Goal: Communication & Community: Answer question/provide support

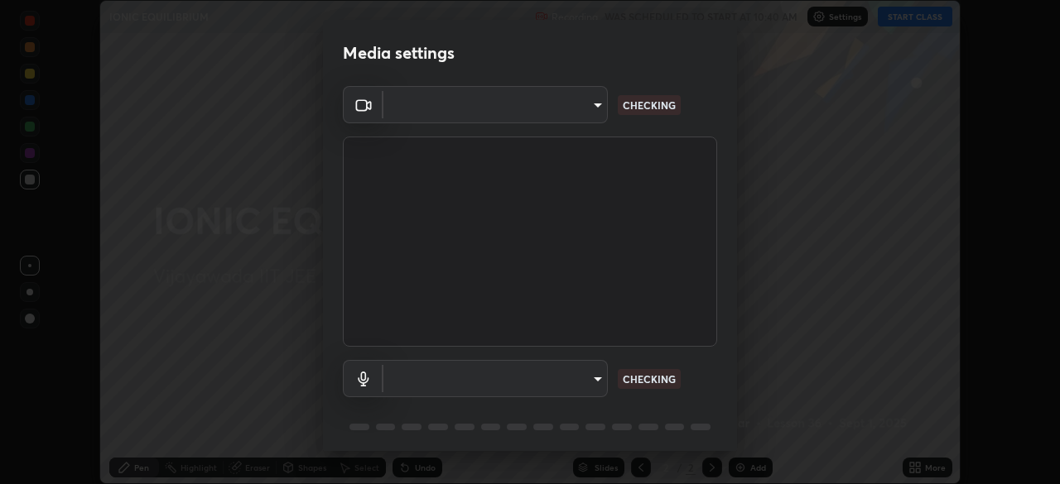
scroll to position [484, 1060]
type input "4b07550f10a59a7173657f9d6ee7a44ffe01d6d7b1bc446bebceededd52016b0"
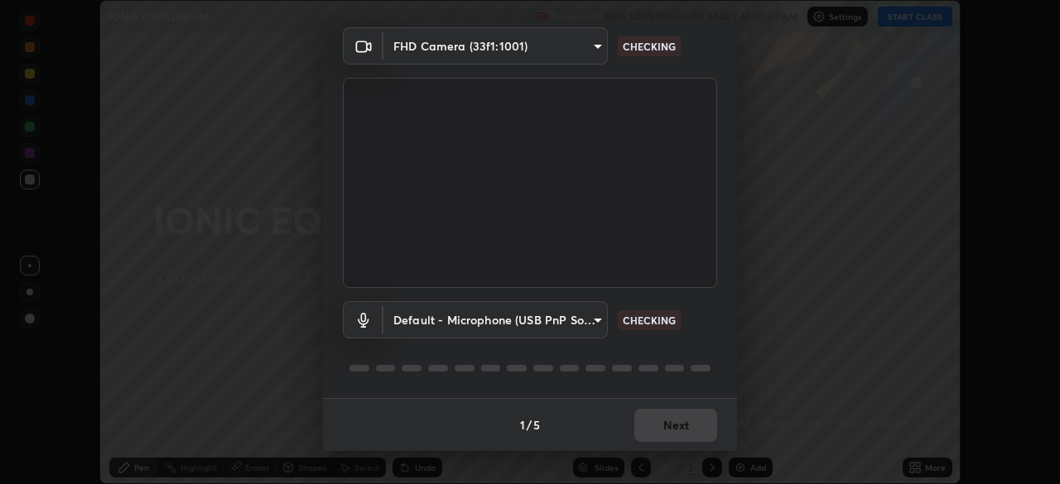
click at [581, 328] on body "Erase all IONIC EQUILIBRIUM Recording WAS SCHEDULED TO START AT 10:40 AM Settin…" at bounding box center [530, 242] width 1060 height 484
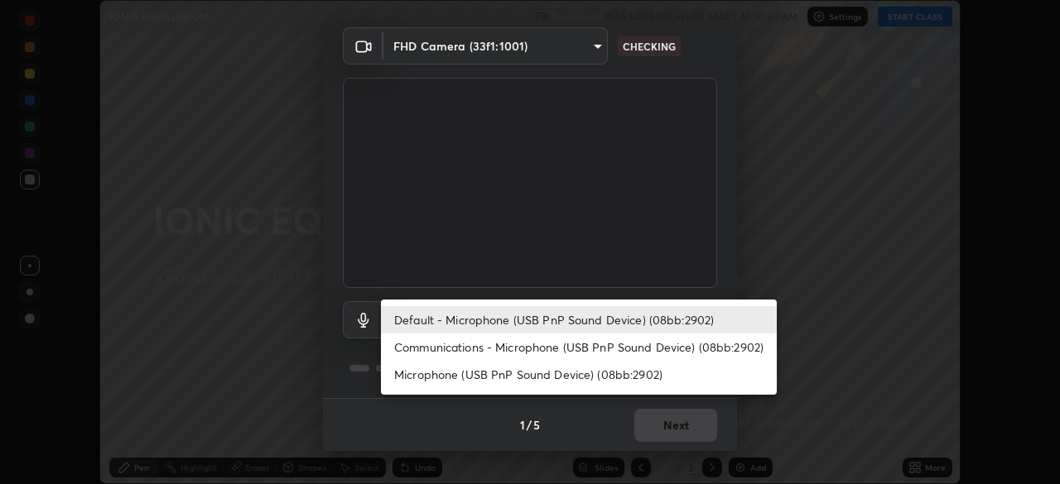
click at [542, 338] on li "Communications - Microphone (USB PnP Sound Device) (08bb:2902)" at bounding box center [579, 347] width 396 height 27
type input "communications"
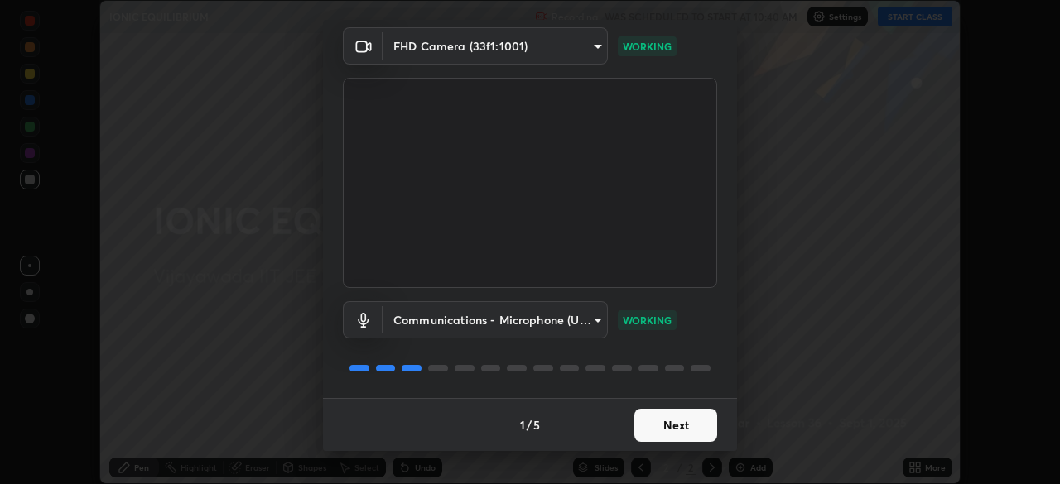
click at [678, 430] on button "Next" at bounding box center [675, 425] width 83 height 33
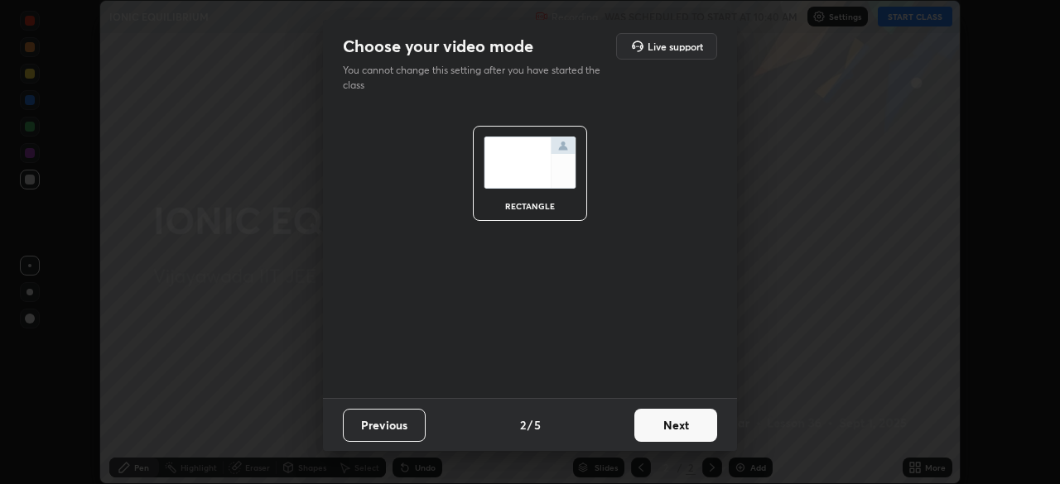
scroll to position [0, 0]
click at [680, 441] on button "Next" at bounding box center [675, 425] width 83 height 33
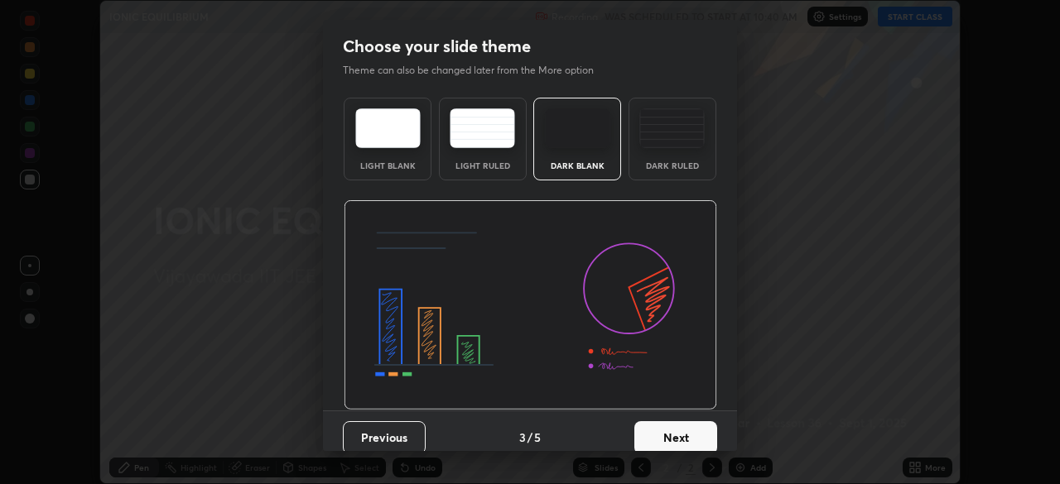
click at [677, 436] on button "Next" at bounding box center [675, 438] width 83 height 33
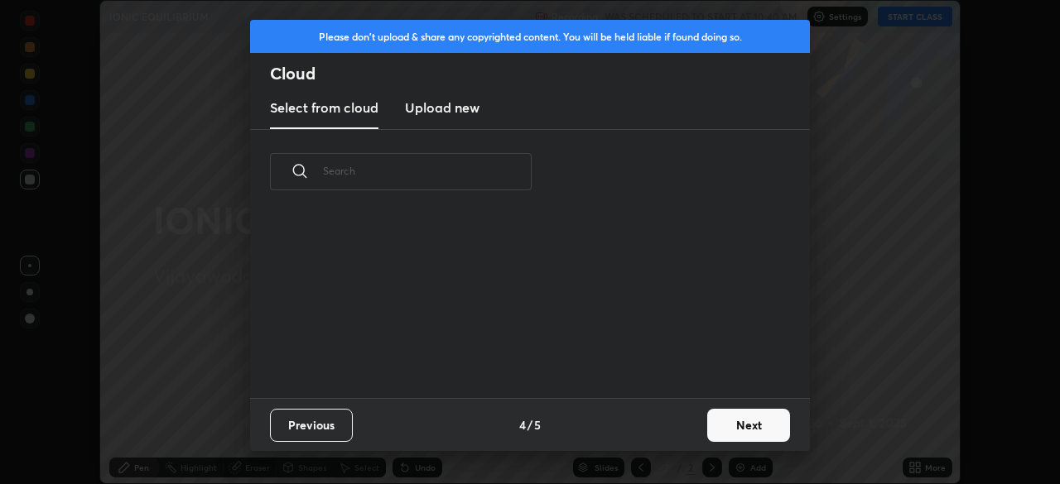
click at [685, 429] on div "Previous 4 / 5 Next" at bounding box center [530, 424] width 560 height 53
click at [753, 427] on button "Next" at bounding box center [748, 425] width 83 height 33
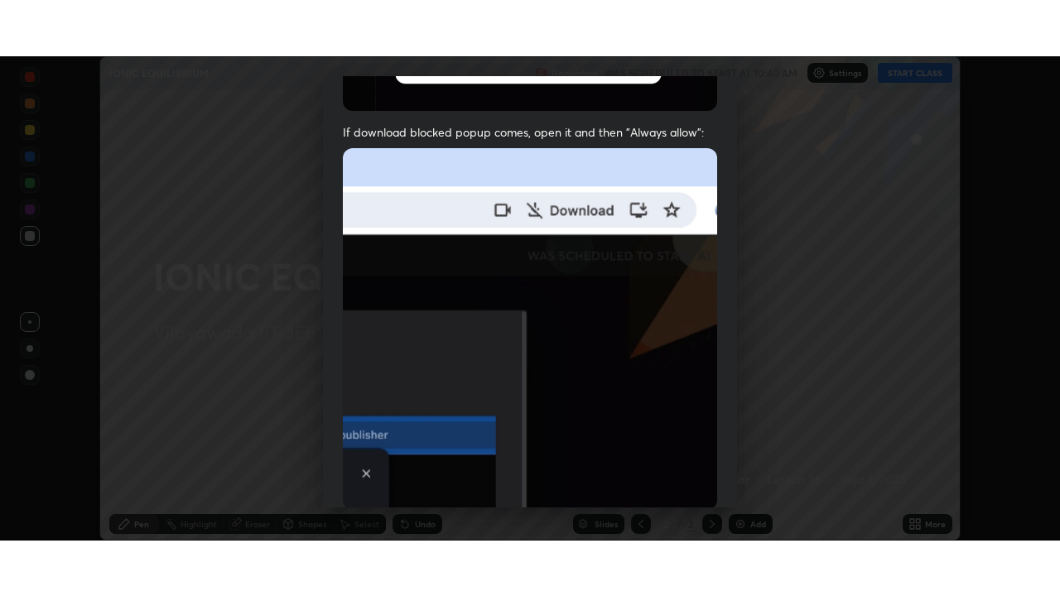
scroll to position [397, 0]
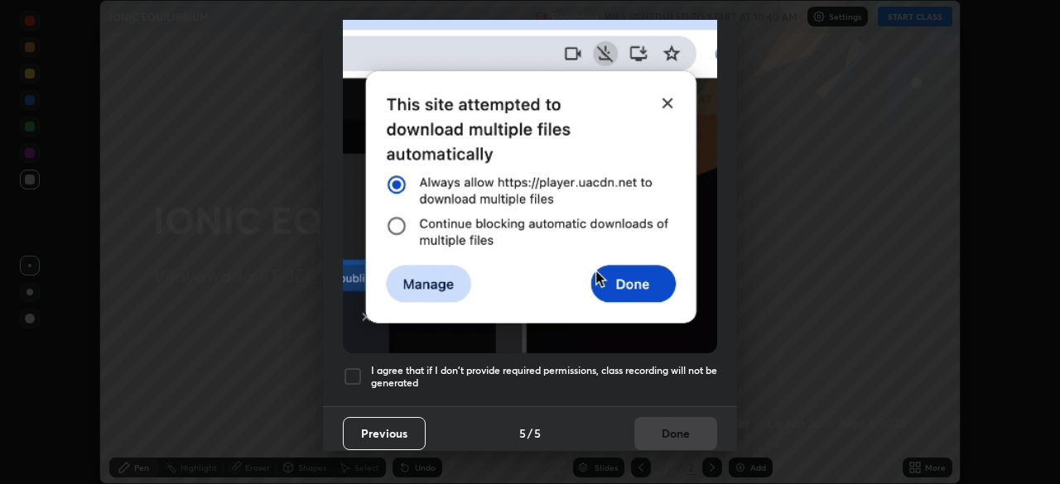
click at [351, 374] on div at bounding box center [353, 377] width 20 height 20
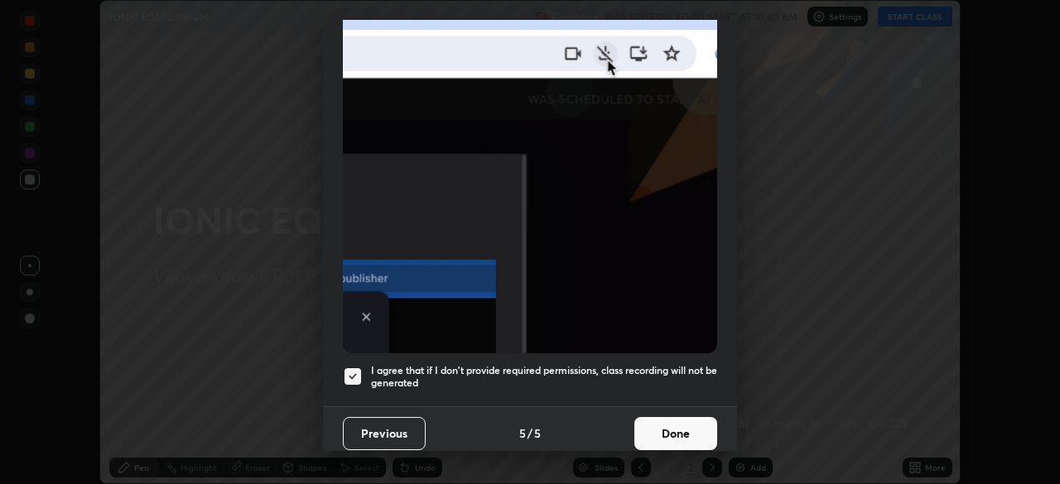
click at [678, 428] on button "Done" at bounding box center [675, 433] width 83 height 33
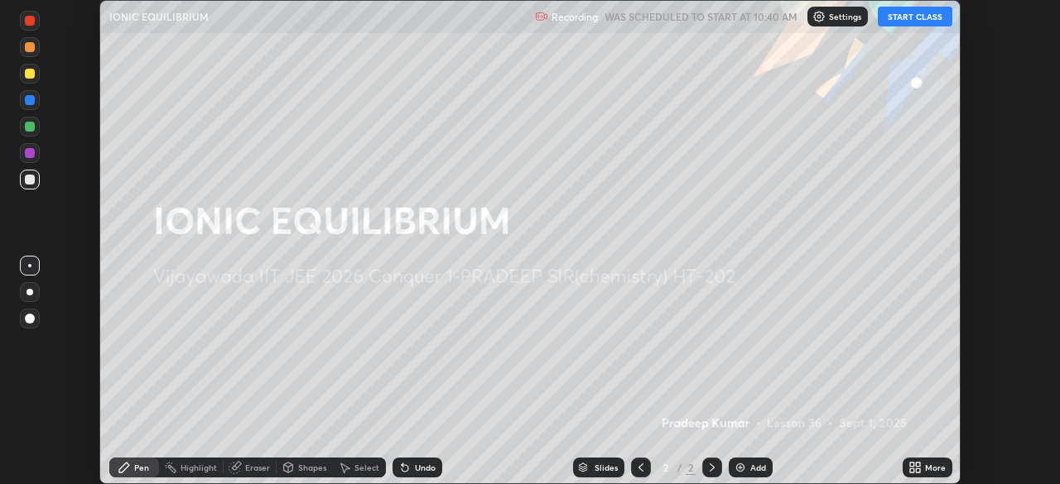
click at [915, 20] on button "START CLASS" at bounding box center [915, 17] width 75 height 20
click at [918, 471] on icon at bounding box center [918, 471] width 4 height 4
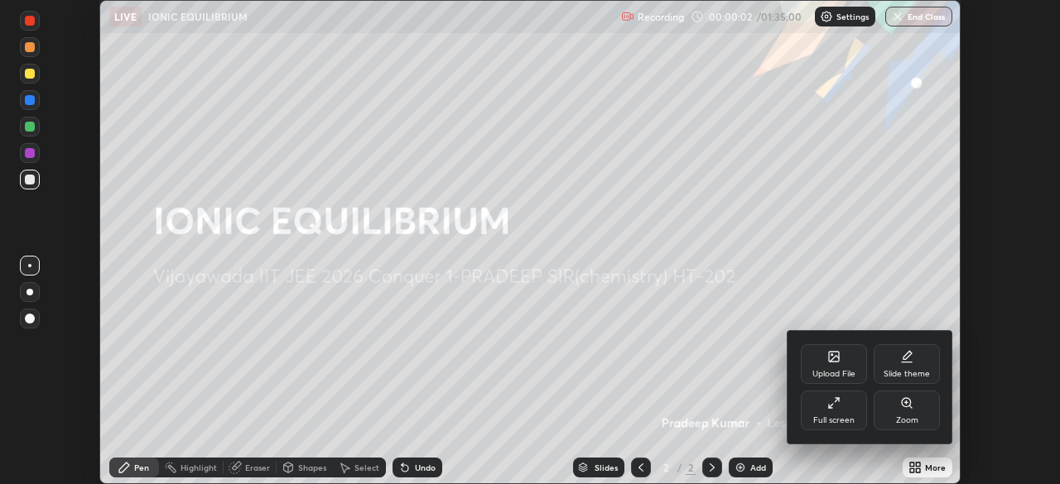
click at [839, 423] on div "Full screen" at bounding box center [833, 421] width 41 height 8
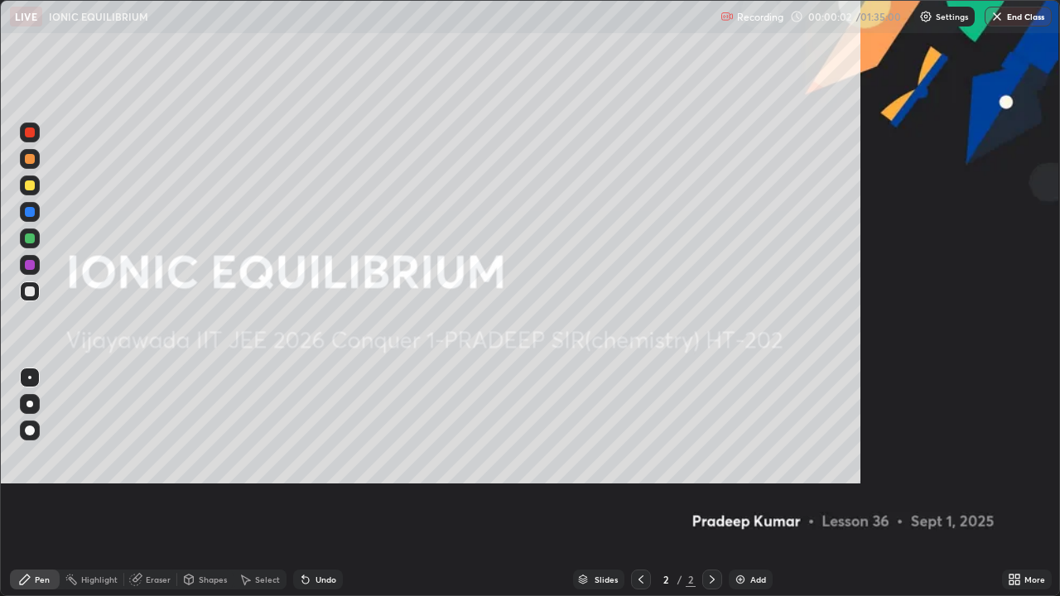
scroll to position [596, 1060]
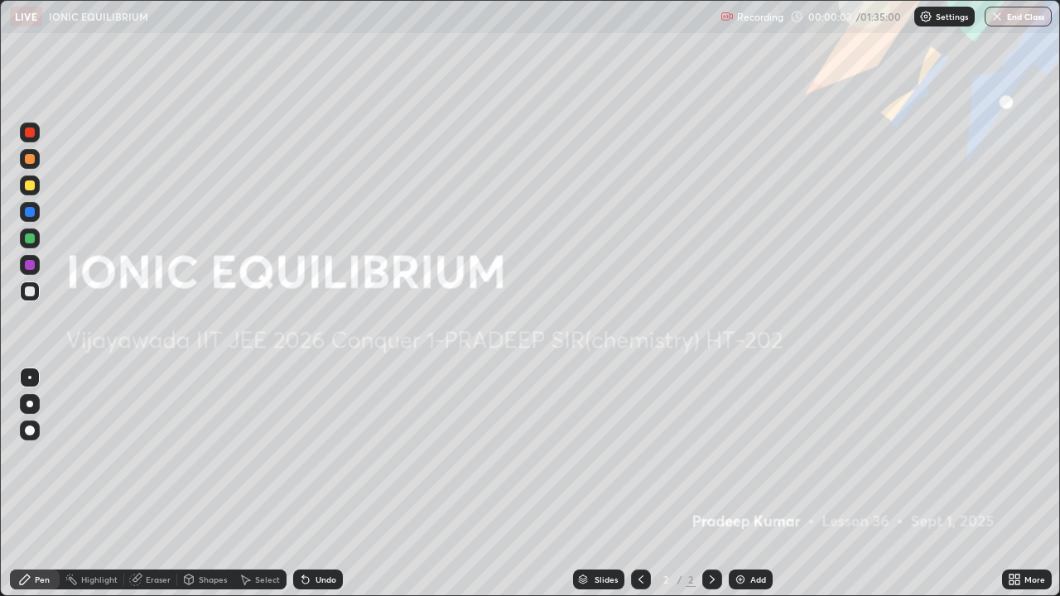
click at [756, 484] on div "Add" at bounding box center [758, 580] width 16 height 8
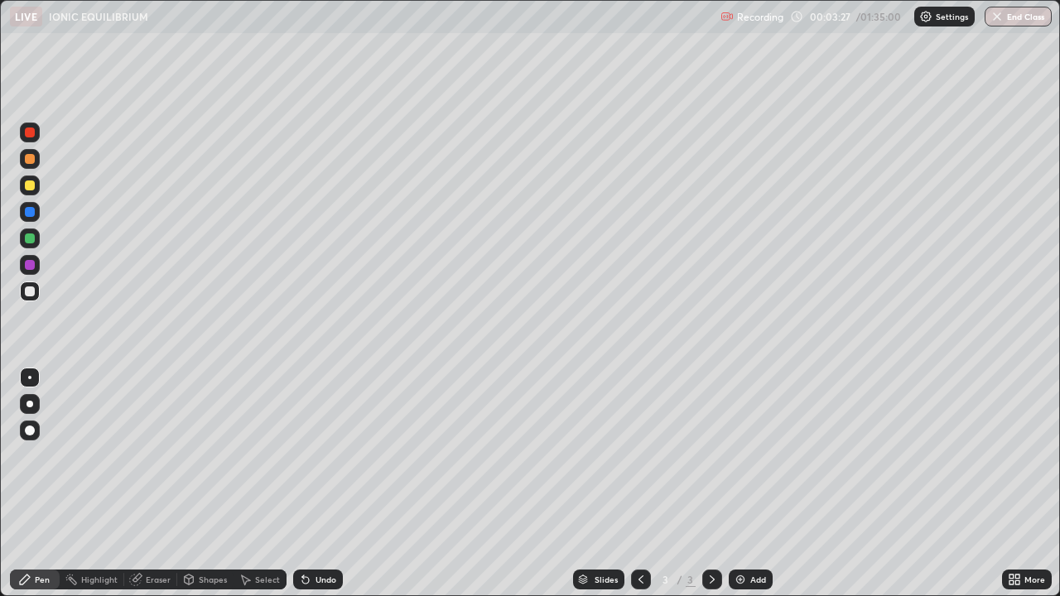
click at [318, 484] on div "Undo" at bounding box center [318, 580] width 50 height 20
click at [740, 484] on div "Add" at bounding box center [751, 580] width 44 height 20
click at [317, 484] on div "Undo" at bounding box center [326, 580] width 21 height 8
click at [322, 484] on div "Undo" at bounding box center [326, 580] width 21 height 8
click at [322, 484] on div "Undo" at bounding box center [318, 580] width 50 height 20
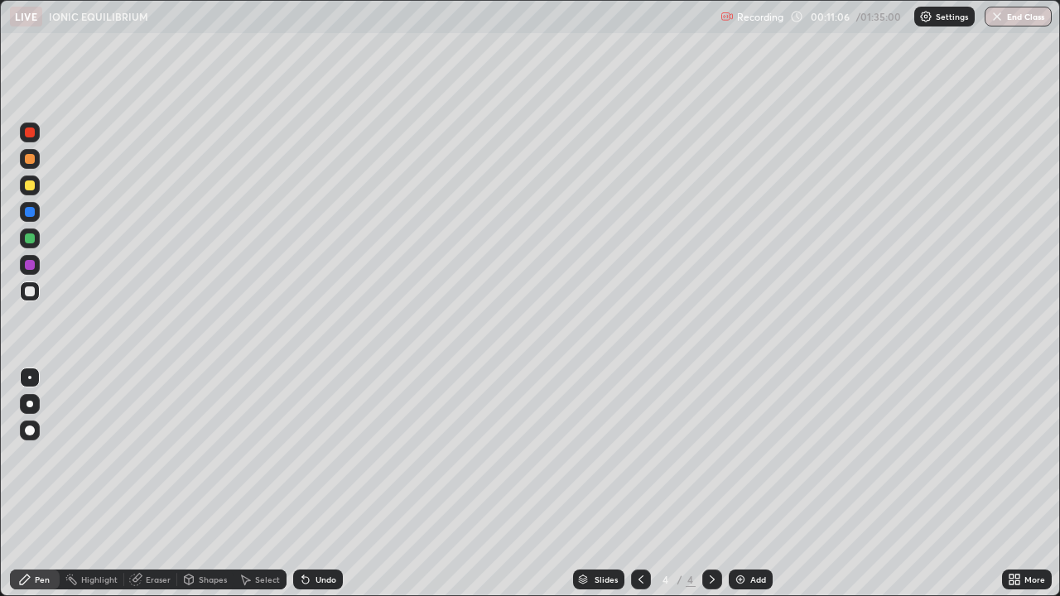
click at [322, 484] on div "Undo" at bounding box center [326, 580] width 21 height 8
click at [321, 484] on div "Undo" at bounding box center [326, 580] width 21 height 8
click at [320, 484] on div "Undo" at bounding box center [318, 580] width 50 height 20
click at [325, 484] on div "Undo" at bounding box center [318, 580] width 50 height 20
click at [316, 484] on div "Undo" at bounding box center [326, 580] width 21 height 8
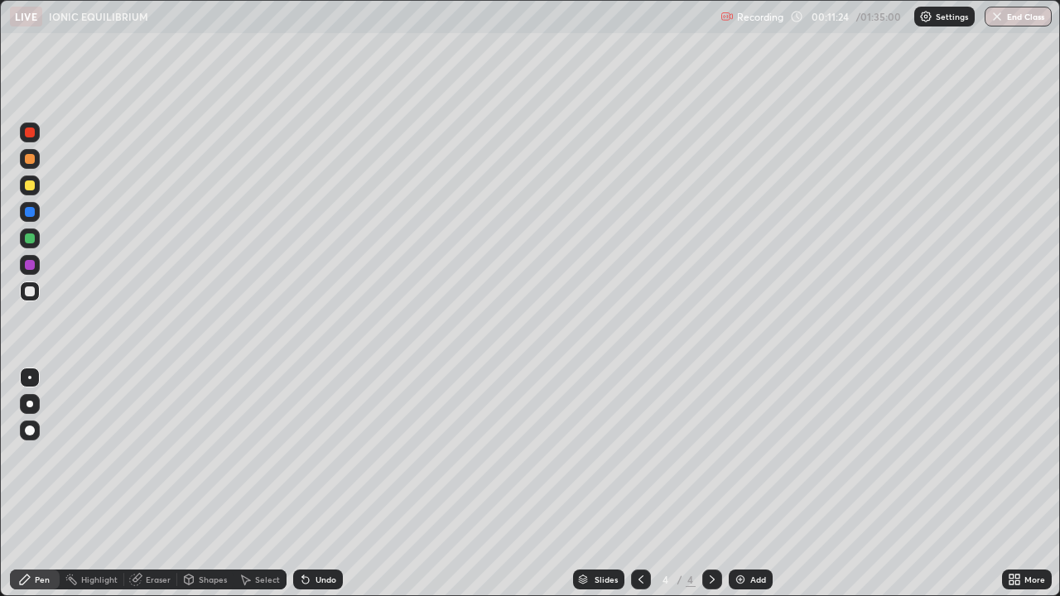
click at [316, 484] on div "Undo" at bounding box center [326, 580] width 21 height 8
click at [740, 484] on div "Add" at bounding box center [751, 580] width 44 height 20
click at [318, 484] on div "Undo" at bounding box center [326, 580] width 21 height 8
click at [326, 484] on div "Undo" at bounding box center [326, 580] width 21 height 8
click at [324, 484] on div "Undo" at bounding box center [326, 580] width 21 height 8
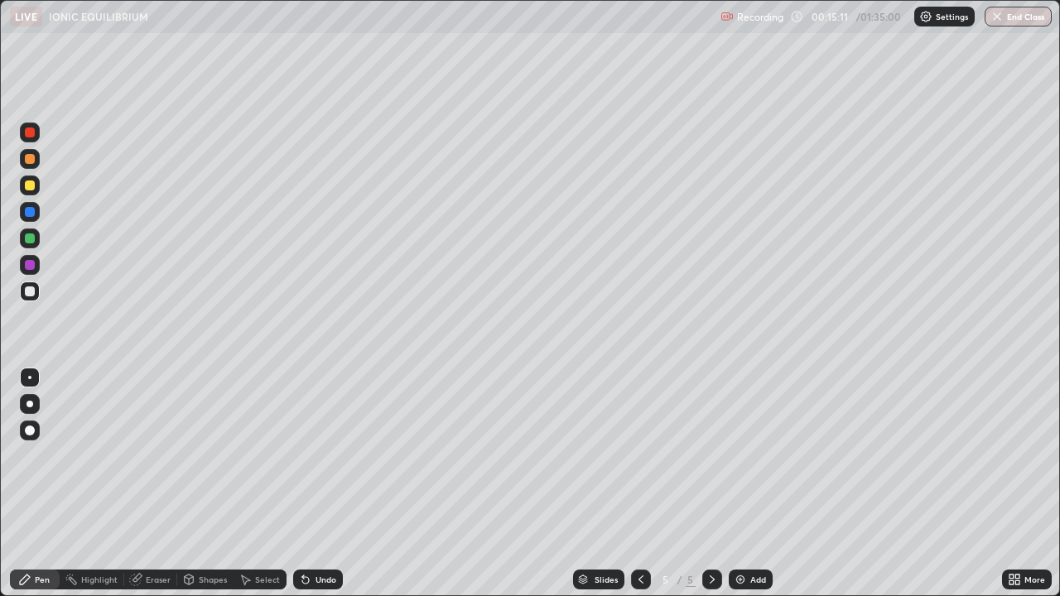
click at [325, 484] on div "Undo" at bounding box center [326, 580] width 21 height 8
click at [326, 484] on div "Undo" at bounding box center [326, 580] width 21 height 8
click at [322, 484] on div "Undo" at bounding box center [326, 580] width 21 height 8
click at [323, 484] on div "Undo" at bounding box center [326, 580] width 21 height 8
click at [318, 484] on div "Undo" at bounding box center [318, 580] width 50 height 20
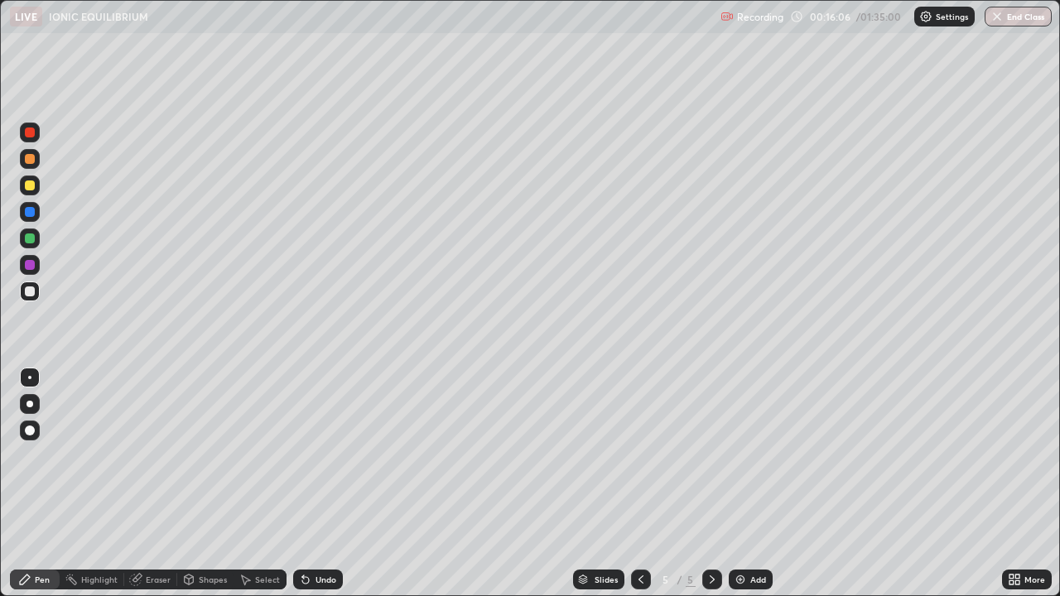
click at [318, 484] on div "Undo" at bounding box center [318, 580] width 50 height 20
click at [312, 484] on div "Undo" at bounding box center [318, 580] width 50 height 20
click at [310, 484] on div "Undo" at bounding box center [318, 580] width 50 height 20
click at [314, 484] on div "Undo" at bounding box center [318, 580] width 50 height 20
click at [311, 484] on div "Undo" at bounding box center [318, 580] width 50 height 20
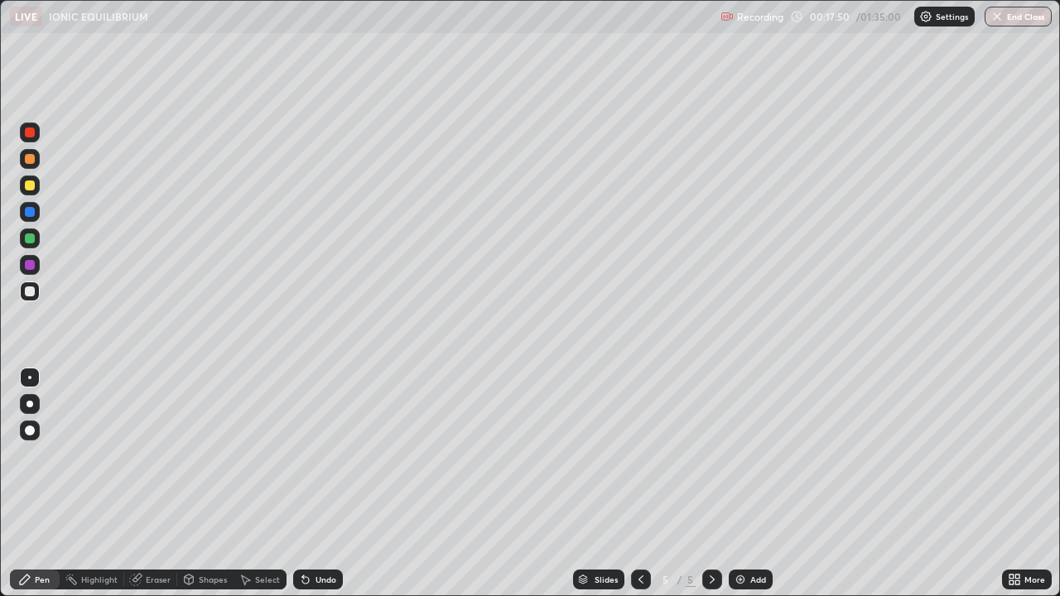
click at [325, 484] on div "Undo" at bounding box center [326, 580] width 21 height 8
click at [754, 484] on div "Add" at bounding box center [758, 580] width 16 height 8
click at [152, 484] on div "Eraser" at bounding box center [150, 580] width 53 height 20
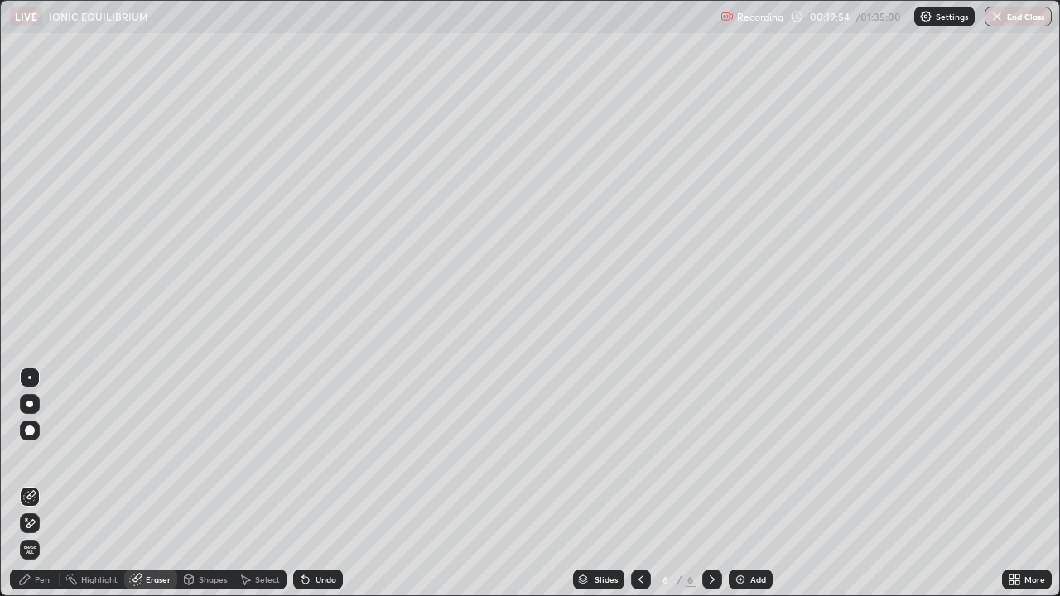
click at [42, 484] on div "Pen" at bounding box center [42, 580] width 15 height 8
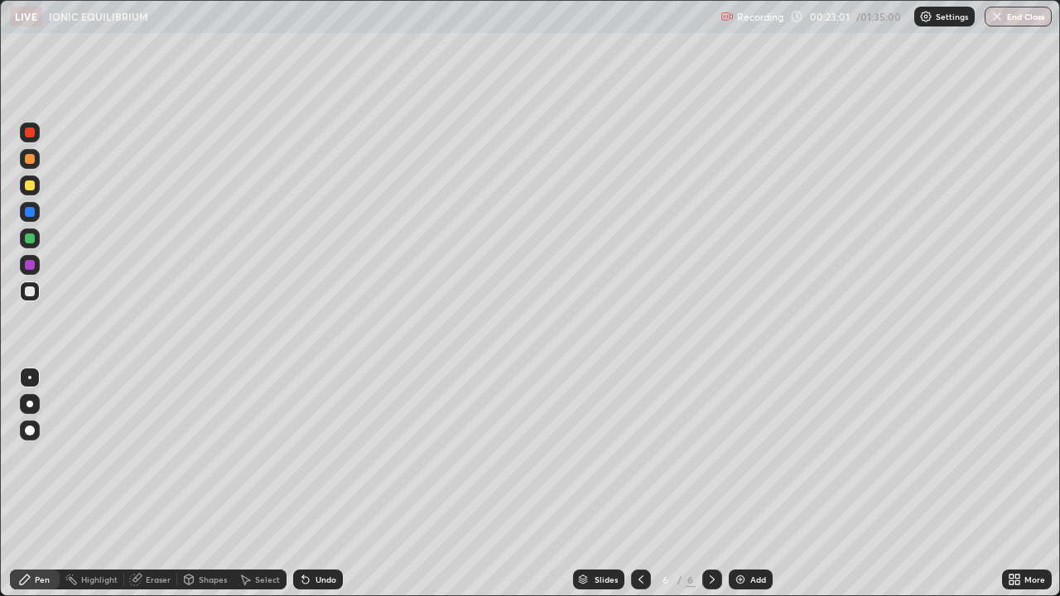
click at [152, 484] on div "Eraser" at bounding box center [158, 580] width 25 height 8
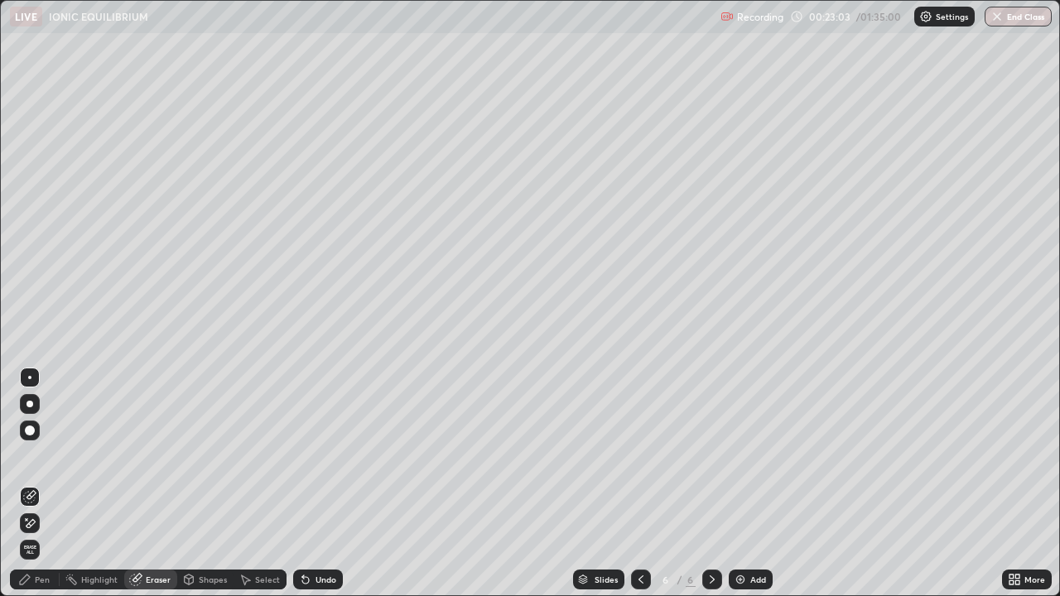
click at [36, 484] on div "Pen" at bounding box center [35, 580] width 50 height 20
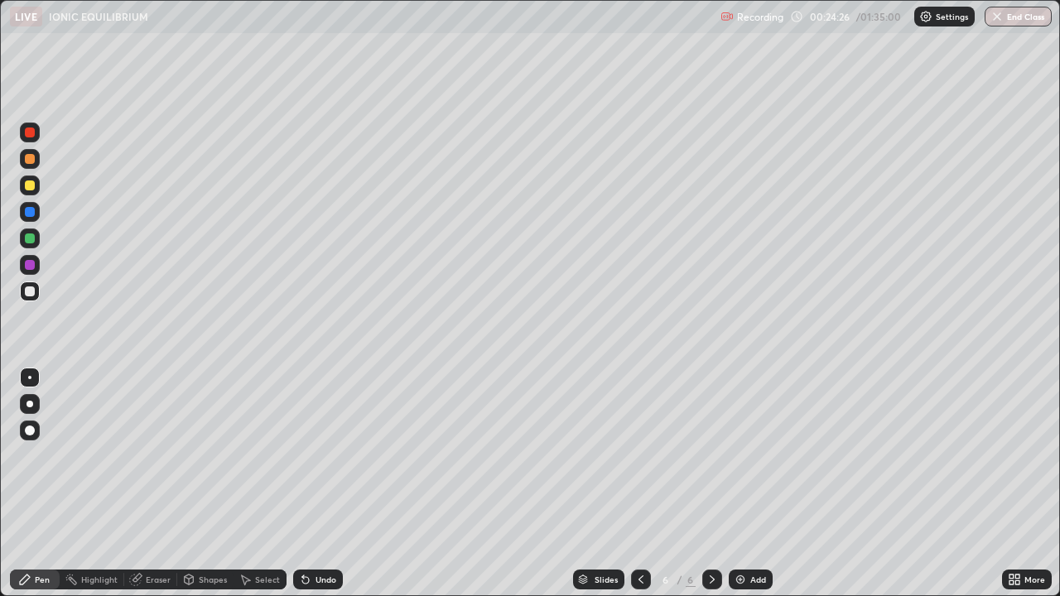
click at [323, 484] on div "Undo" at bounding box center [318, 580] width 50 height 20
click at [322, 484] on div "Undo" at bounding box center [318, 580] width 50 height 20
click at [321, 484] on div "Undo" at bounding box center [318, 580] width 50 height 20
click at [318, 484] on div "Undo" at bounding box center [326, 580] width 21 height 8
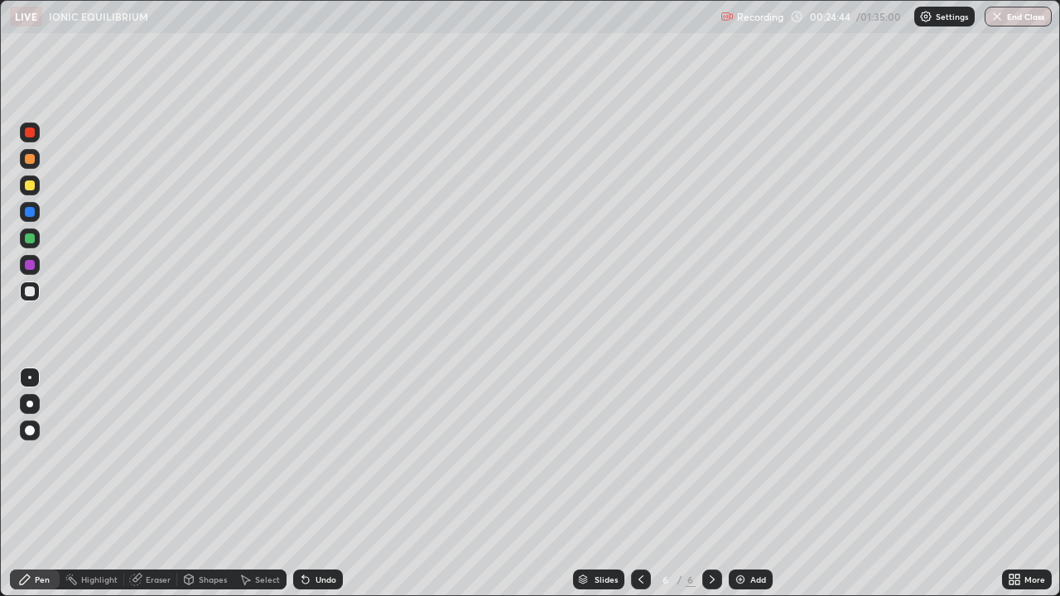
click at [320, 484] on div "Undo" at bounding box center [326, 580] width 21 height 8
click at [323, 484] on div "Undo" at bounding box center [326, 580] width 21 height 8
click at [327, 484] on div "Undo" at bounding box center [318, 580] width 50 height 20
click at [323, 484] on div "Undo" at bounding box center [326, 580] width 21 height 8
click at [326, 484] on div "Undo" at bounding box center [326, 580] width 21 height 8
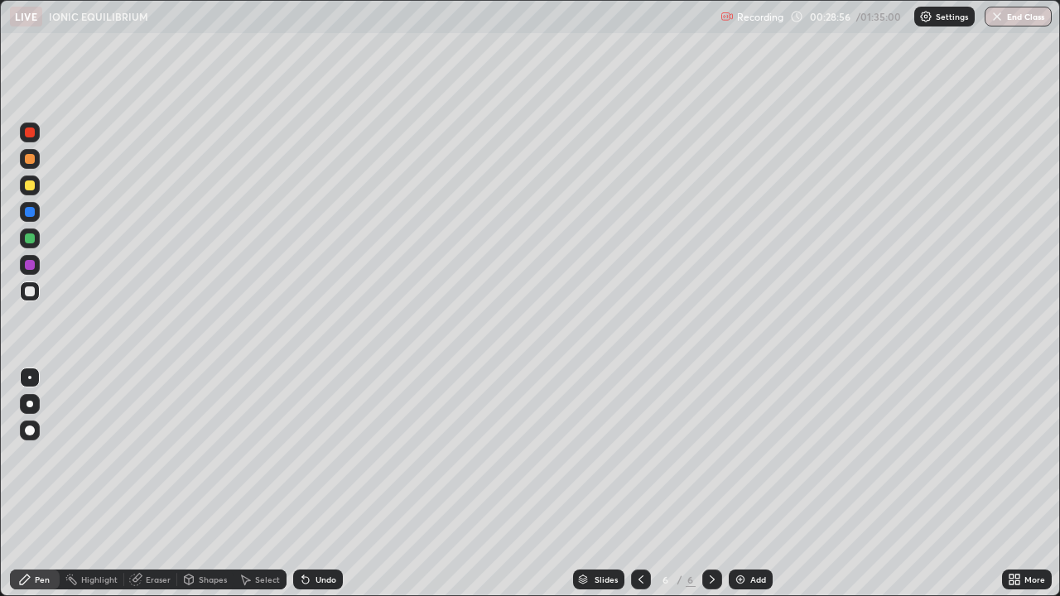
click at [155, 484] on div "Eraser" at bounding box center [158, 580] width 25 height 8
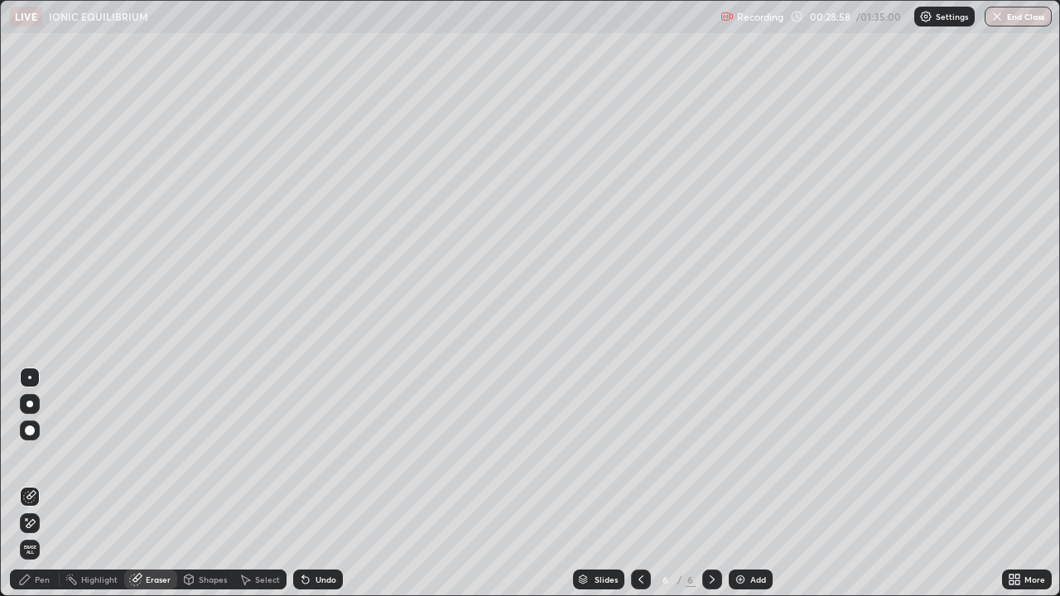
click at [33, 484] on div "Pen" at bounding box center [35, 580] width 50 height 20
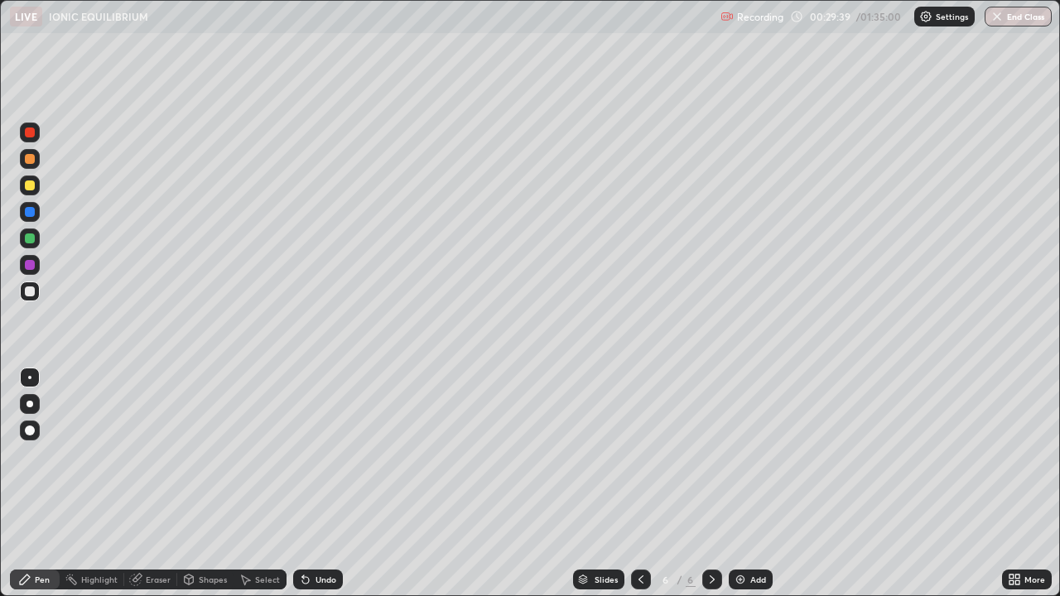
click at [151, 484] on div "Eraser" at bounding box center [158, 580] width 25 height 8
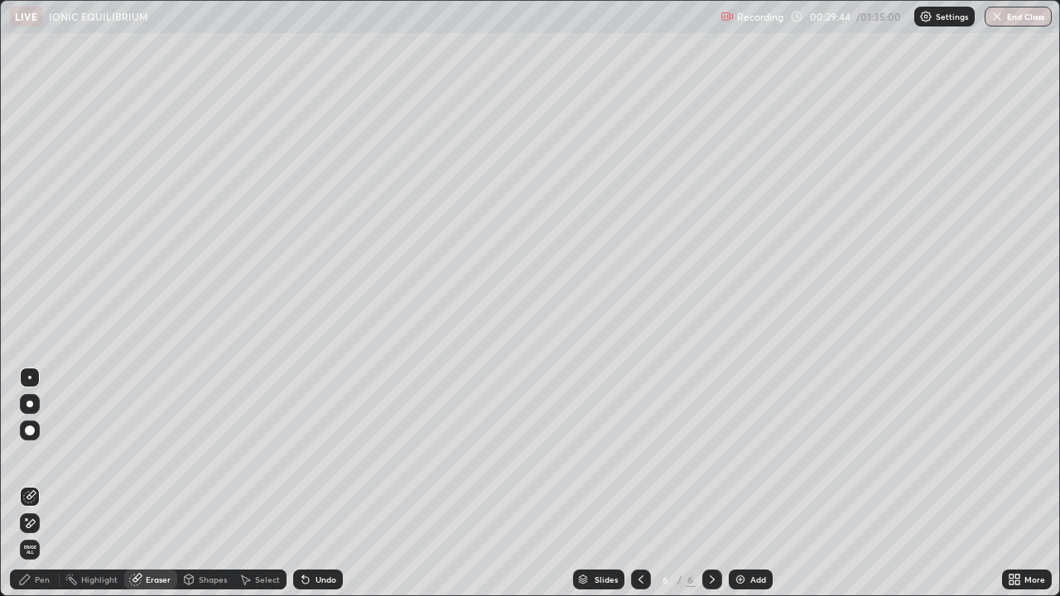
click at [37, 484] on div "Pen" at bounding box center [42, 580] width 15 height 8
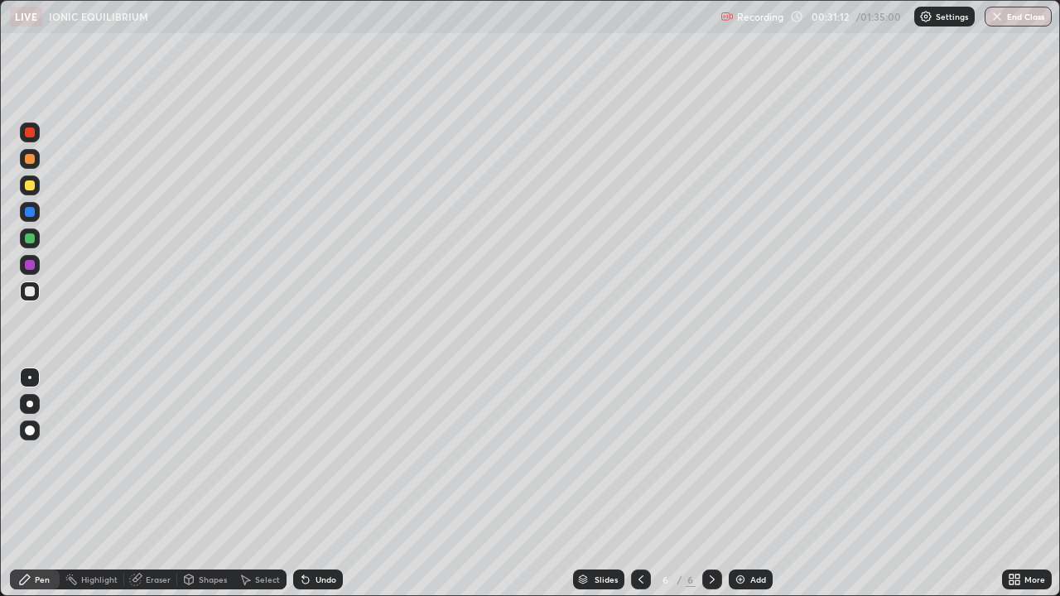
click at [157, 484] on div "Eraser" at bounding box center [158, 580] width 25 height 8
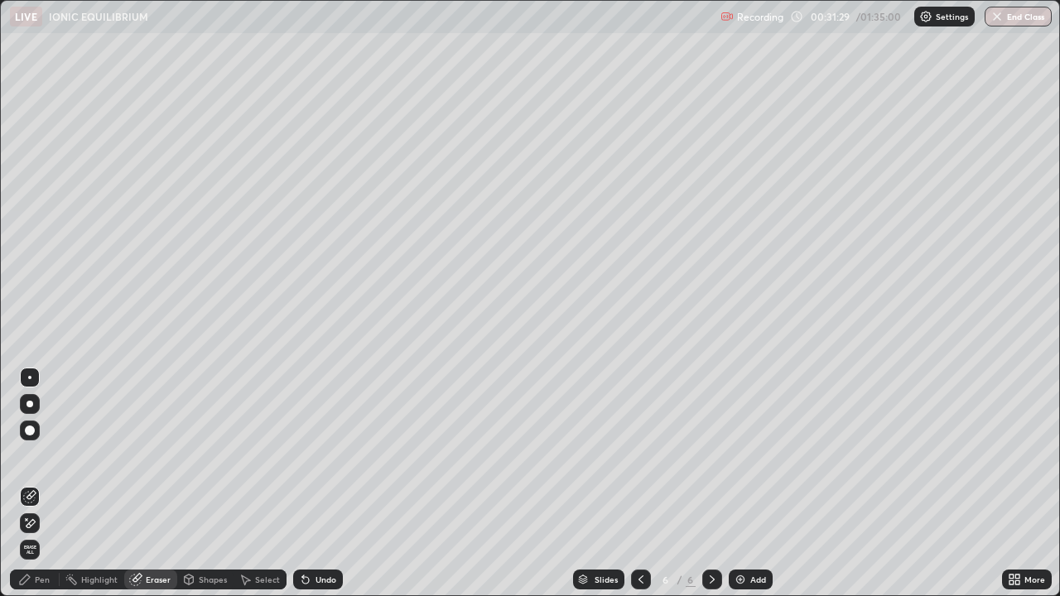
click at [44, 484] on div "Pen" at bounding box center [35, 580] width 50 height 20
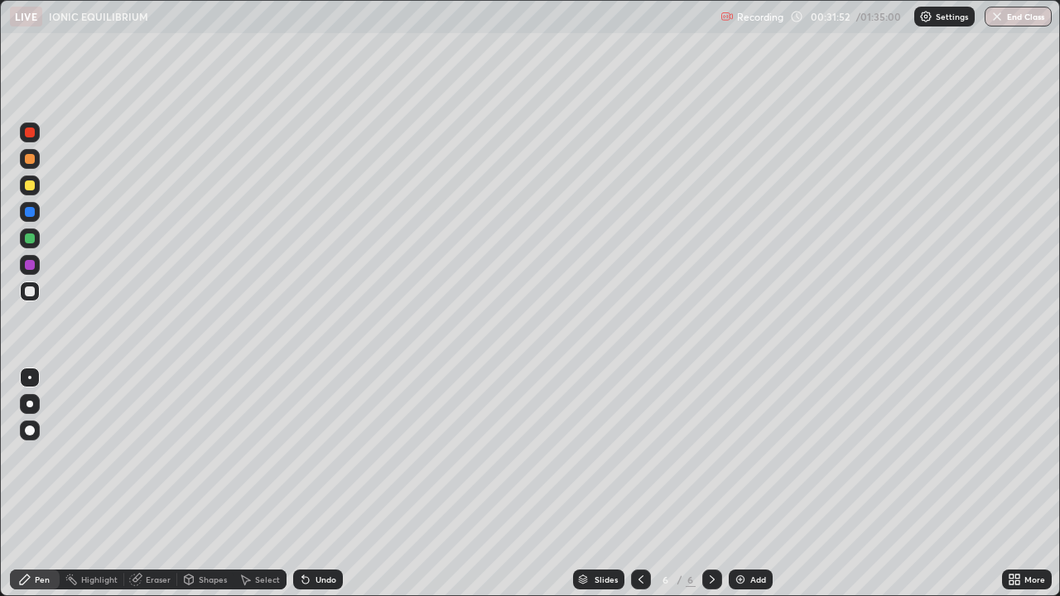
click at [312, 484] on div "Undo" at bounding box center [318, 580] width 50 height 20
click at [153, 484] on div "Eraser" at bounding box center [158, 580] width 25 height 8
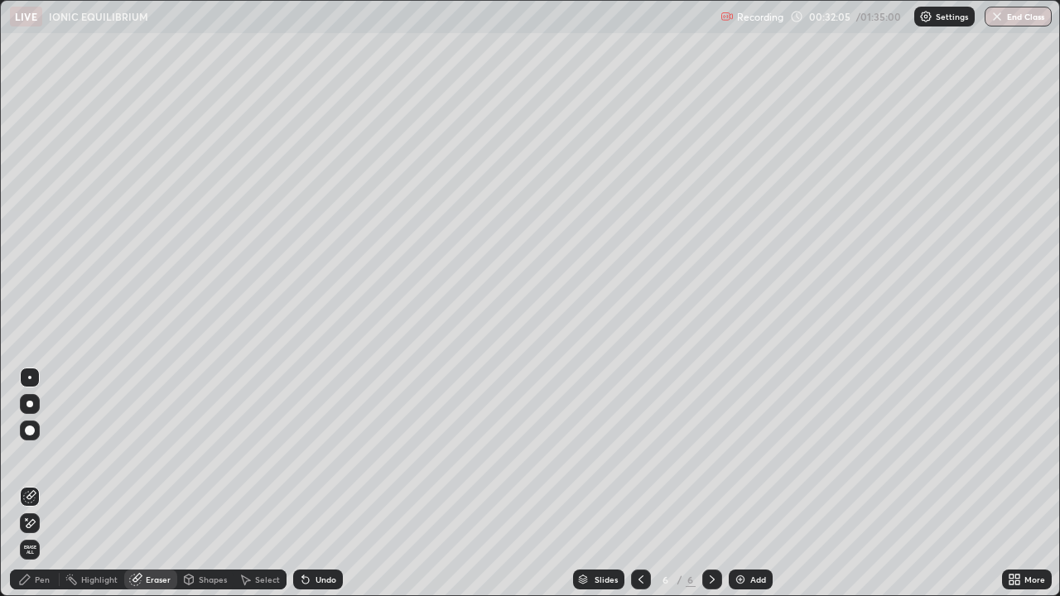
click at [38, 484] on div "Pen" at bounding box center [42, 580] width 15 height 8
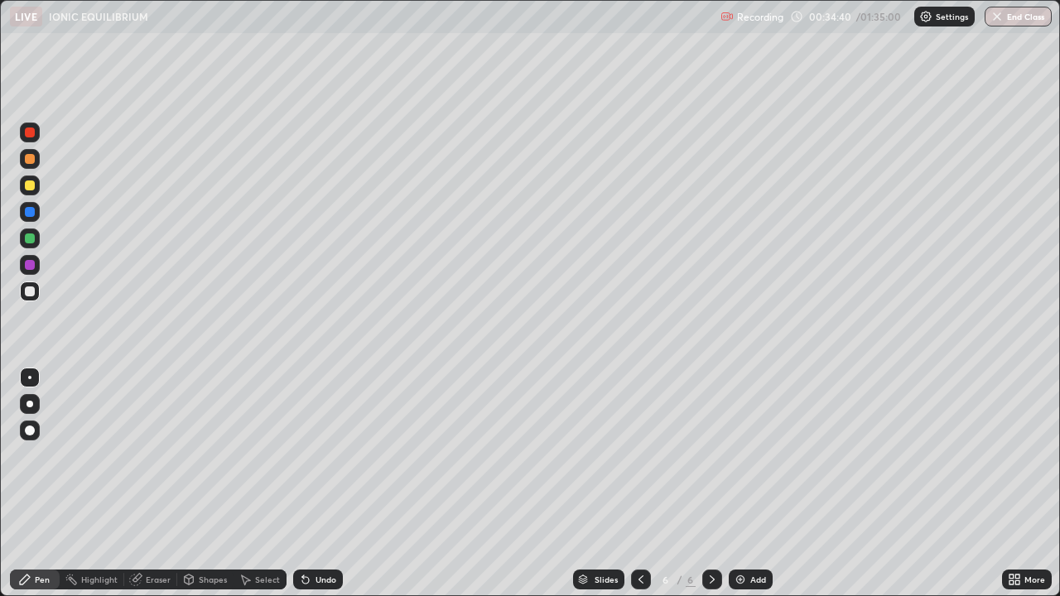
click at [312, 484] on div "Undo" at bounding box center [318, 580] width 50 height 20
click at [316, 484] on div "Undo" at bounding box center [326, 580] width 21 height 8
click at [200, 484] on div "Shapes" at bounding box center [205, 580] width 56 height 20
click at [45, 484] on div "Pen" at bounding box center [42, 580] width 15 height 8
click at [757, 484] on div "Add" at bounding box center [751, 580] width 44 height 20
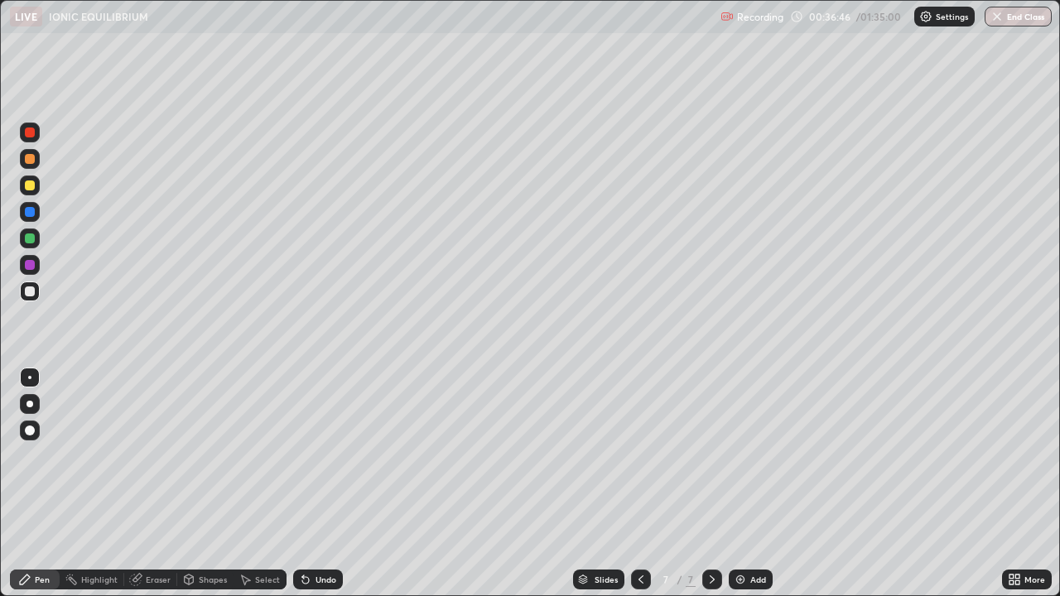
click at [38, 185] on div at bounding box center [30, 186] width 20 height 20
click at [33, 291] on div at bounding box center [30, 292] width 10 height 10
click at [311, 484] on div "Undo" at bounding box center [318, 580] width 50 height 20
click at [316, 484] on div "Undo" at bounding box center [326, 580] width 21 height 8
click at [319, 484] on div "Undo" at bounding box center [318, 580] width 50 height 20
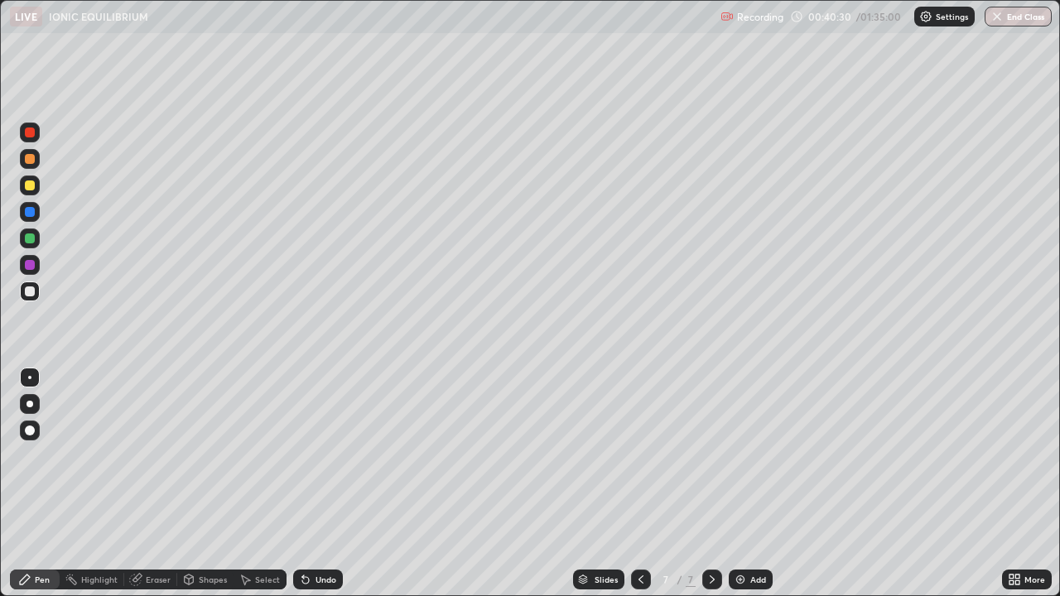
click at [321, 484] on div "Undo" at bounding box center [326, 580] width 21 height 8
click at [323, 484] on div "Undo" at bounding box center [326, 580] width 21 height 8
click at [316, 484] on div "Undo" at bounding box center [318, 580] width 50 height 20
click at [326, 484] on div "Undo" at bounding box center [326, 580] width 21 height 8
click at [312, 484] on div "Undo" at bounding box center [318, 580] width 50 height 20
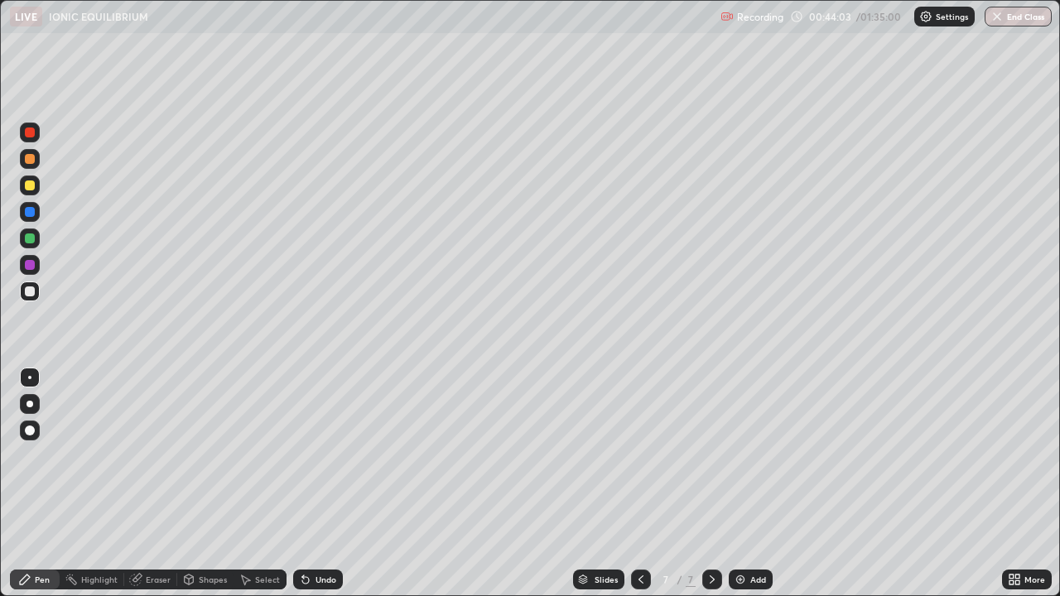
click at [32, 192] on div at bounding box center [30, 186] width 20 height 20
click at [750, 484] on div "Add" at bounding box center [758, 580] width 16 height 8
click at [31, 187] on div at bounding box center [30, 186] width 10 height 10
click at [317, 484] on div "Undo" at bounding box center [326, 580] width 21 height 8
click at [316, 484] on div "Undo" at bounding box center [326, 580] width 21 height 8
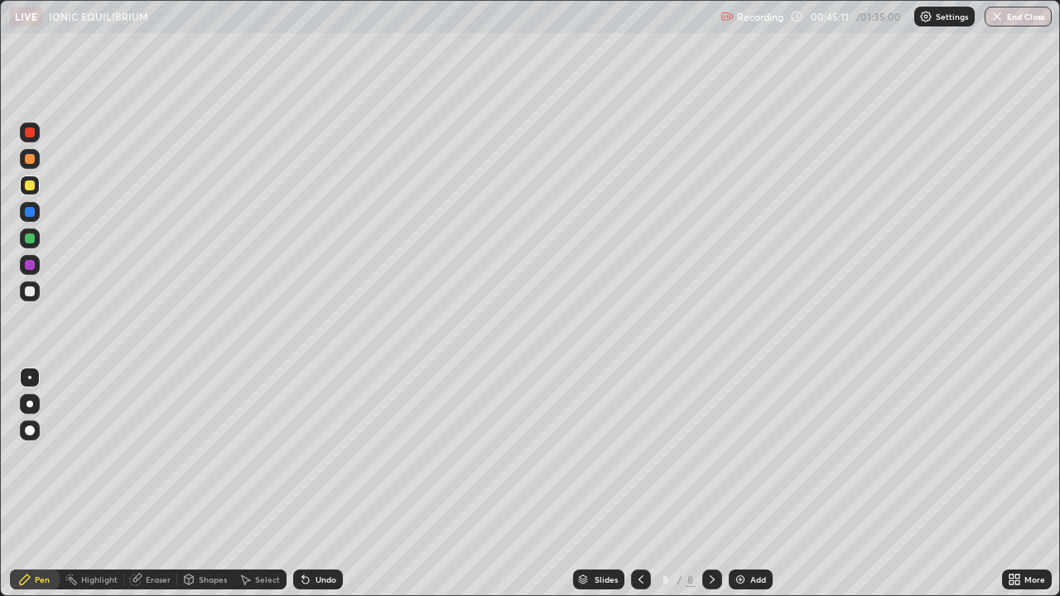
click at [316, 484] on div "Undo" at bounding box center [326, 580] width 21 height 8
click at [33, 291] on div at bounding box center [30, 292] width 10 height 10
click at [211, 484] on div "Shapes" at bounding box center [213, 580] width 28 height 8
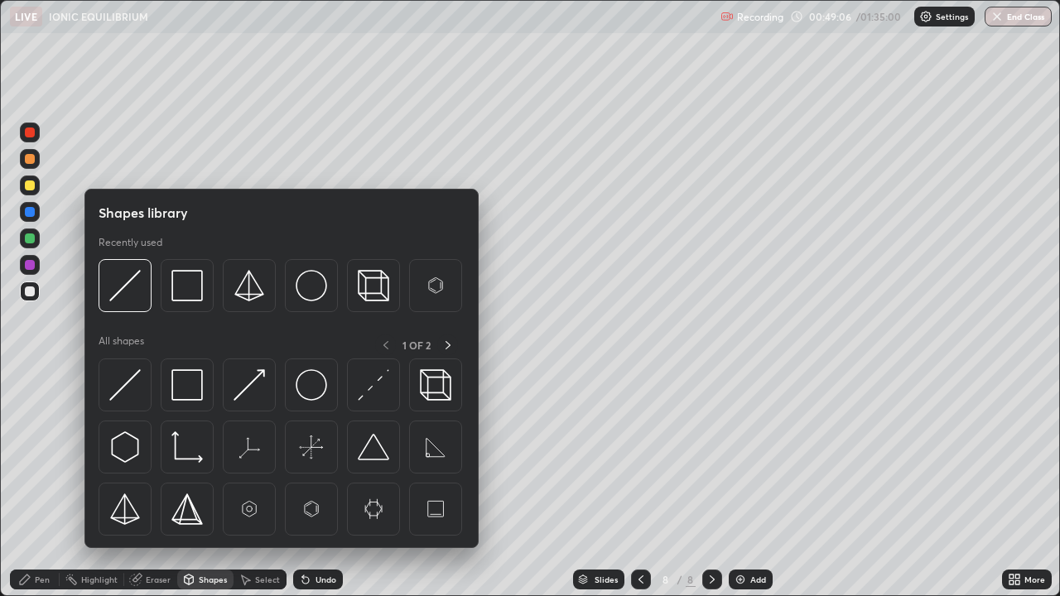
click at [204, 484] on div "Shapes" at bounding box center [213, 580] width 28 height 8
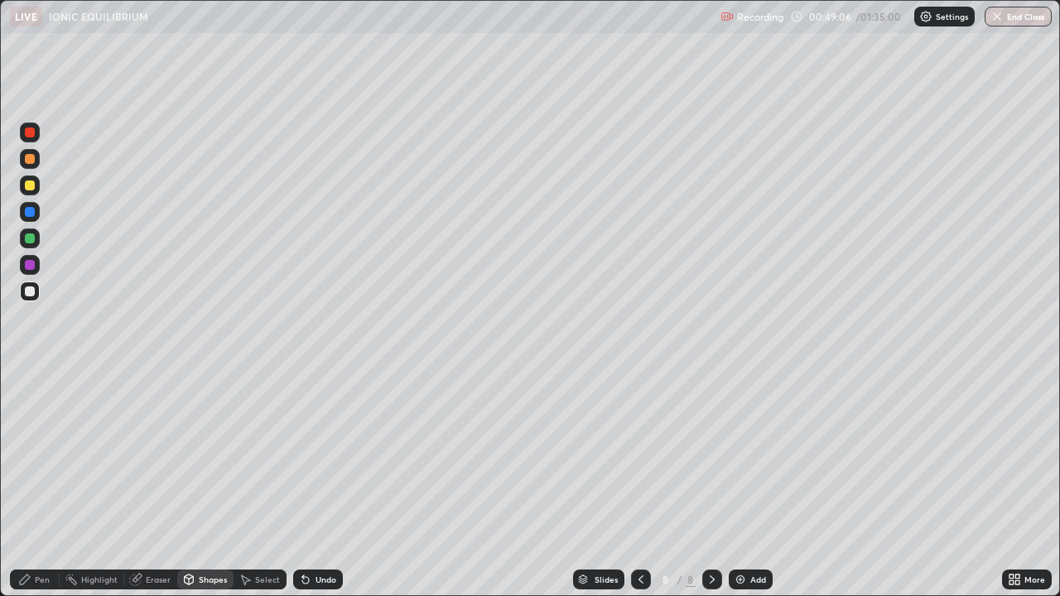
click at [206, 484] on div "Shapes" at bounding box center [213, 580] width 28 height 8
click at [258, 484] on div "Select" at bounding box center [267, 580] width 25 height 8
click at [215, 484] on div "Shapes" at bounding box center [213, 580] width 28 height 8
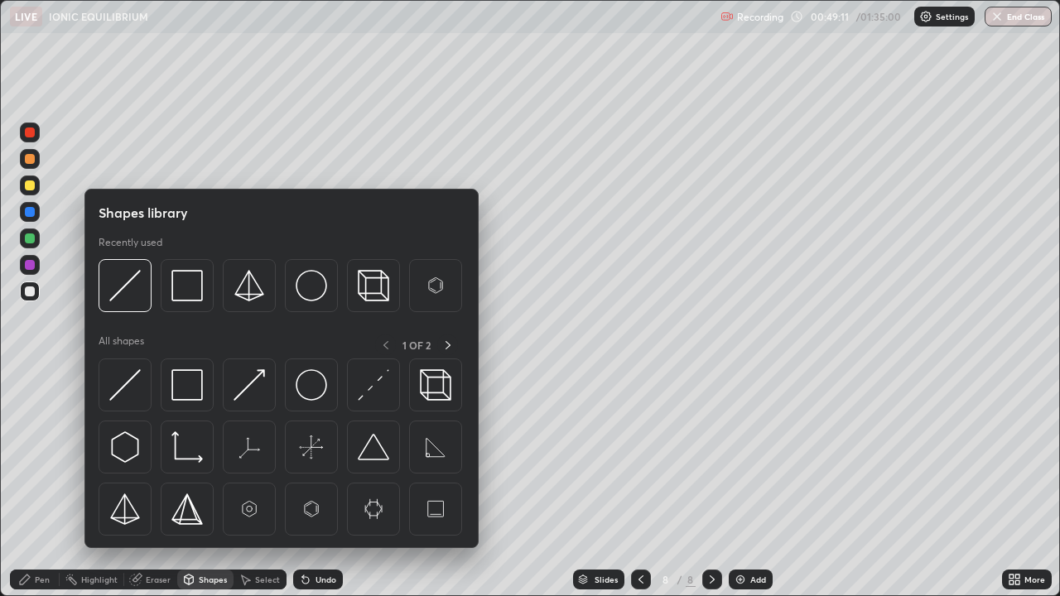
click at [157, 484] on div "Eraser" at bounding box center [158, 580] width 25 height 8
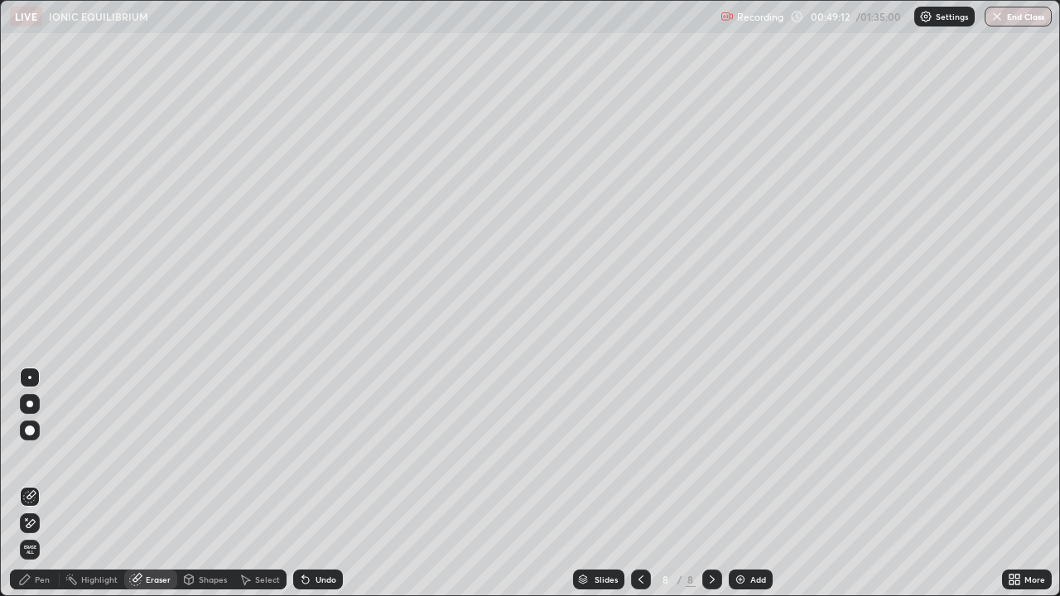
click at [316, 484] on div "Undo" at bounding box center [326, 580] width 21 height 8
click at [320, 484] on div "Undo" at bounding box center [326, 580] width 21 height 8
click at [40, 484] on div "Pen" at bounding box center [42, 580] width 15 height 8
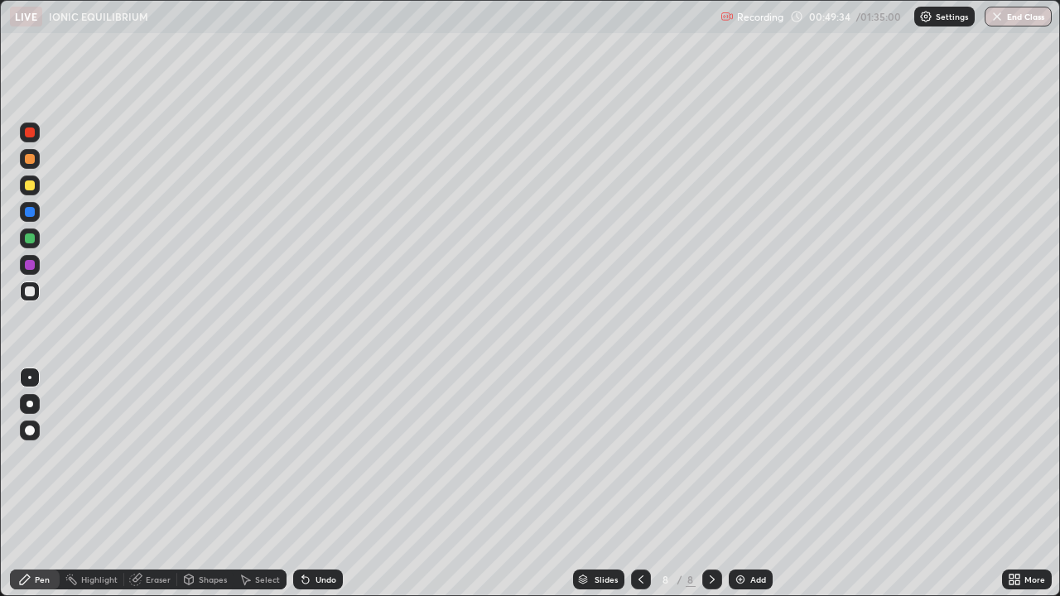
click at [308, 484] on icon at bounding box center [305, 579] width 13 height 13
click at [315, 484] on div "Undo" at bounding box center [318, 580] width 50 height 20
click at [319, 484] on div "Undo" at bounding box center [318, 580] width 50 height 20
click at [741, 484] on div "Add" at bounding box center [751, 580] width 44 height 20
click at [745, 484] on img at bounding box center [740, 579] width 13 height 13
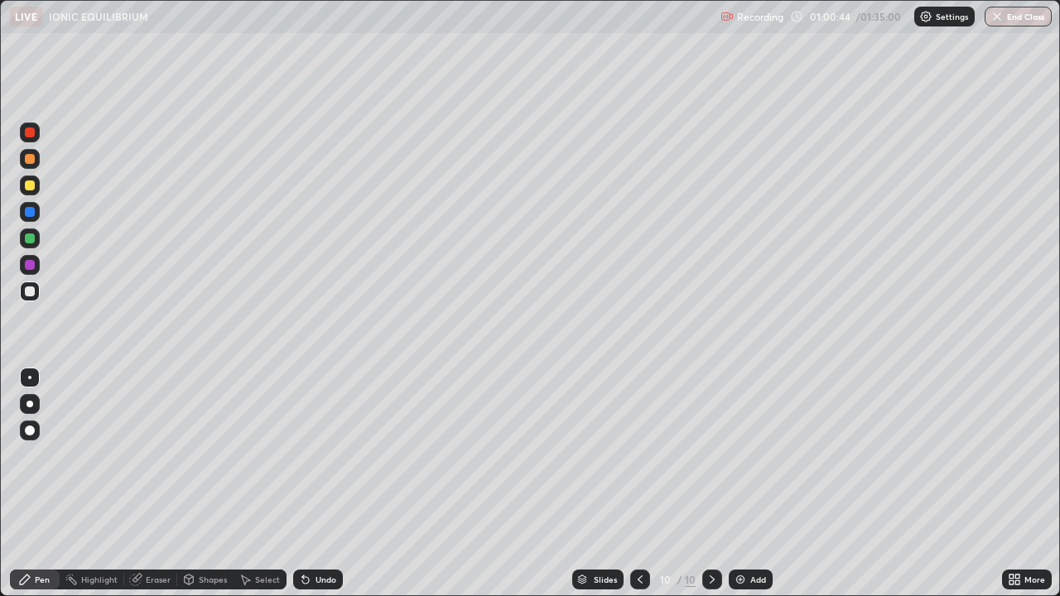
click at [323, 484] on div "Undo" at bounding box center [326, 580] width 21 height 8
click at [743, 484] on img at bounding box center [740, 579] width 13 height 13
click at [641, 484] on icon at bounding box center [640, 579] width 13 height 13
click at [714, 484] on icon at bounding box center [712, 579] width 13 height 13
click at [320, 484] on div "Undo" at bounding box center [326, 580] width 21 height 8
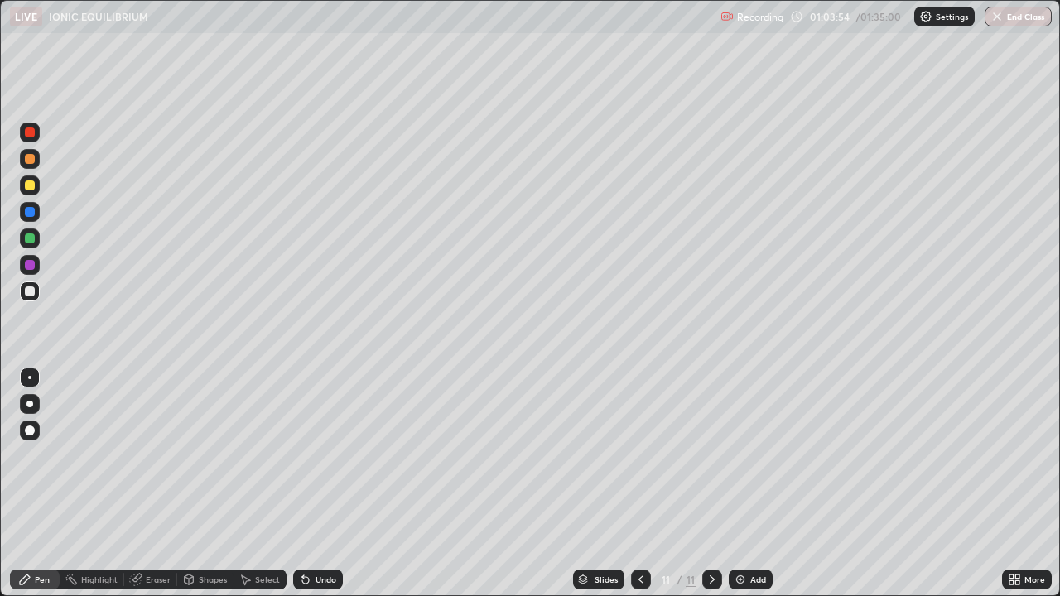
click at [316, 484] on div "Undo" at bounding box center [326, 580] width 21 height 8
click at [313, 484] on div "Undo" at bounding box center [318, 580] width 50 height 20
click at [33, 242] on div at bounding box center [30, 239] width 10 height 10
click at [37, 184] on div at bounding box center [30, 186] width 20 height 20
click at [31, 292] on div at bounding box center [30, 292] width 10 height 10
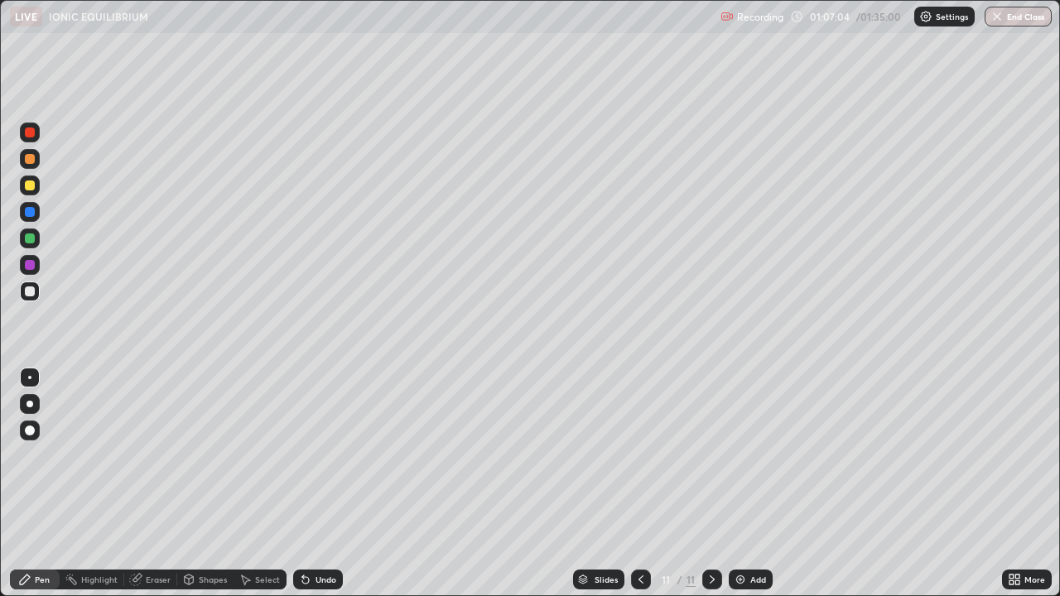
click at [327, 484] on div "Undo" at bounding box center [326, 580] width 21 height 8
click at [320, 484] on div "Undo" at bounding box center [318, 580] width 50 height 20
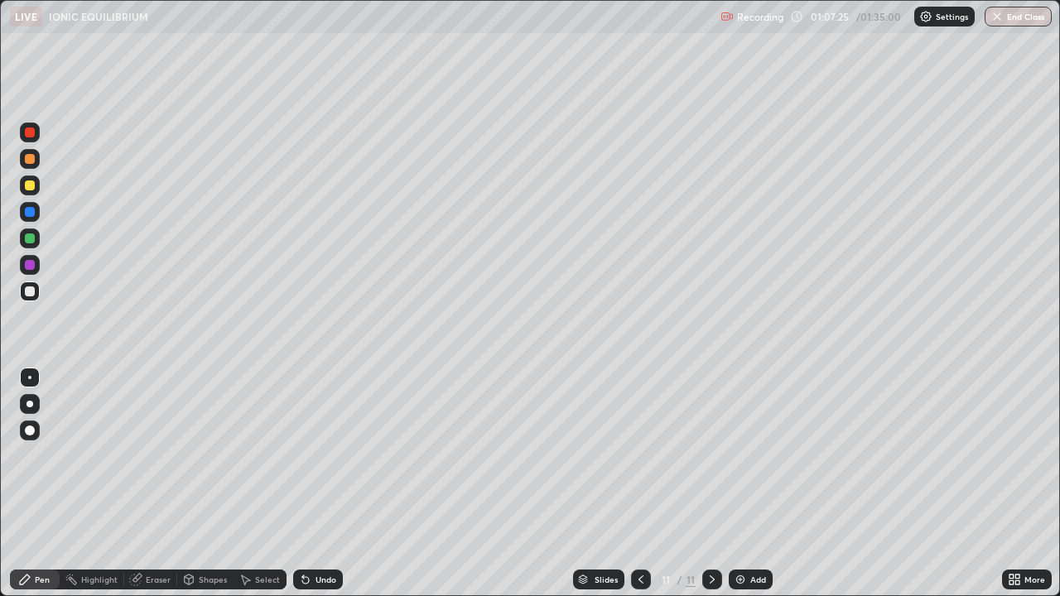
click at [316, 484] on div "Undo" at bounding box center [326, 580] width 21 height 8
click at [317, 484] on div "Undo" at bounding box center [318, 580] width 50 height 20
click at [320, 484] on div "Undo" at bounding box center [326, 580] width 21 height 8
click at [324, 484] on div "Undo" at bounding box center [318, 580] width 50 height 20
click at [321, 484] on div "Undo" at bounding box center [318, 580] width 50 height 20
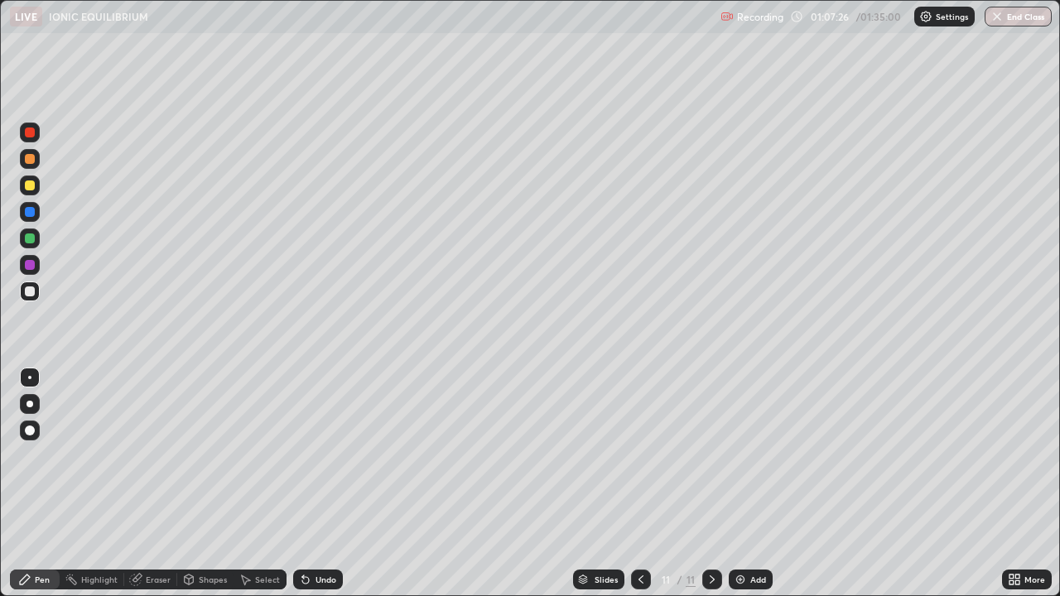
click at [317, 484] on div "Undo" at bounding box center [318, 580] width 50 height 20
click at [31, 186] on div at bounding box center [30, 186] width 10 height 10
click at [750, 484] on div "Add" at bounding box center [758, 580] width 16 height 8
click at [36, 289] on div at bounding box center [30, 292] width 20 height 20
click at [741, 484] on img at bounding box center [740, 579] width 13 height 13
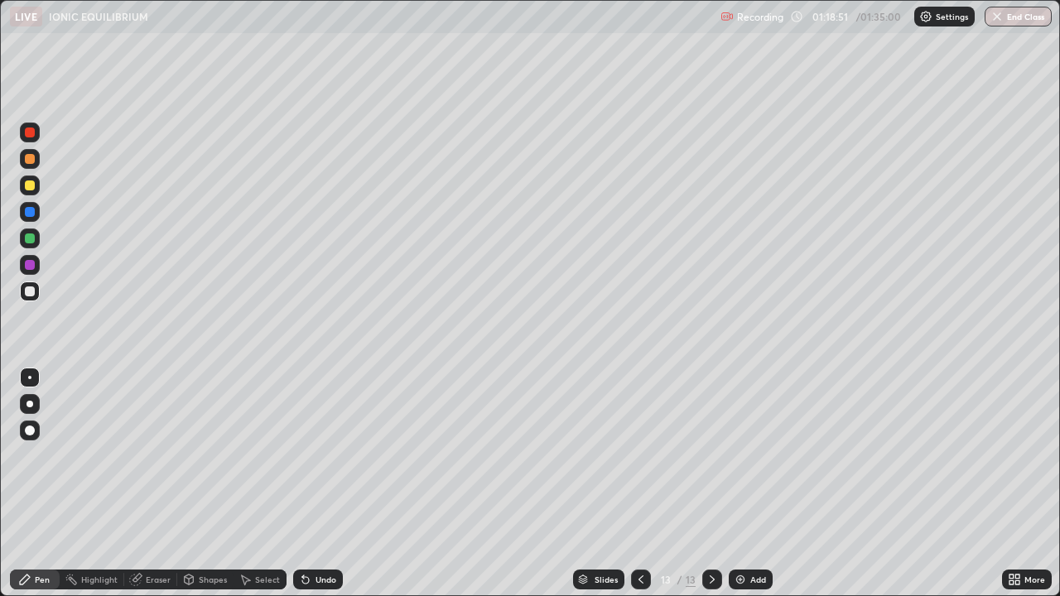
click at [328, 484] on div "Undo" at bounding box center [318, 580] width 50 height 20
click at [332, 484] on div "Undo" at bounding box center [318, 580] width 50 height 20
click at [31, 188] on div at bounding box center [30, 186] width 10 height 10
click at [320, 484] on div "Undo" at bounding box center [326, 580] width 21 height 8
click at [316, 484] on div "Undo" at bounding box center [326, 580] width 21 height 8
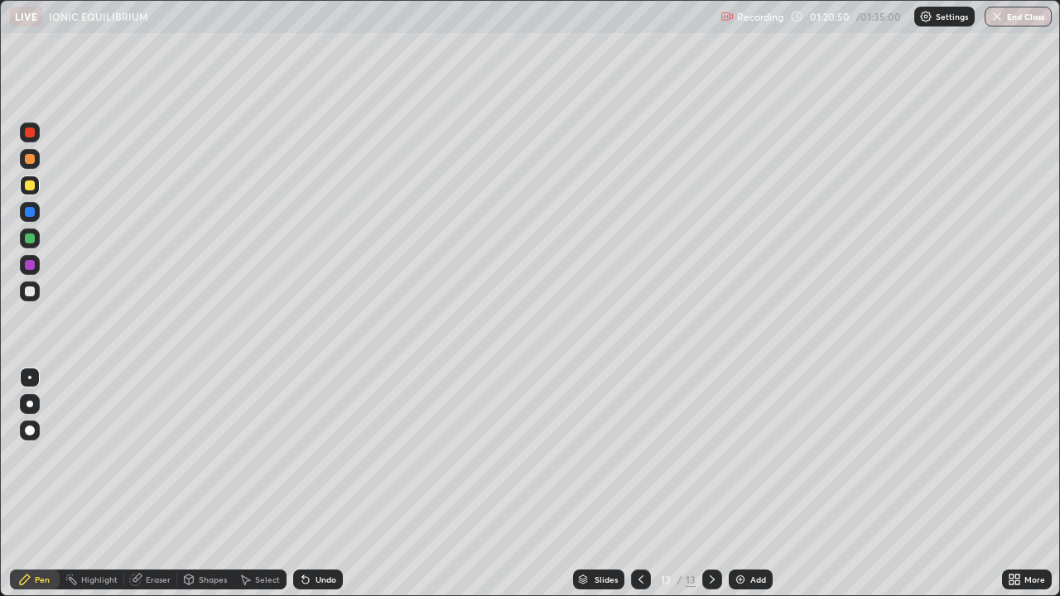
click at [307, 484] on icon at bounding box center [305, 579] width 13 height 13
click at [639, 484] on icon at bounding box center [640, 579] width 13 height 13
click at [711, 484] on icon at bounding box center [712, 579] width 13 height 13
click at [31, 292] on div at bounding box center [30, 292] width 10 height 10
click at [321, 484] on div "Undo" at bounding box center [326, 580] width 21 height 8
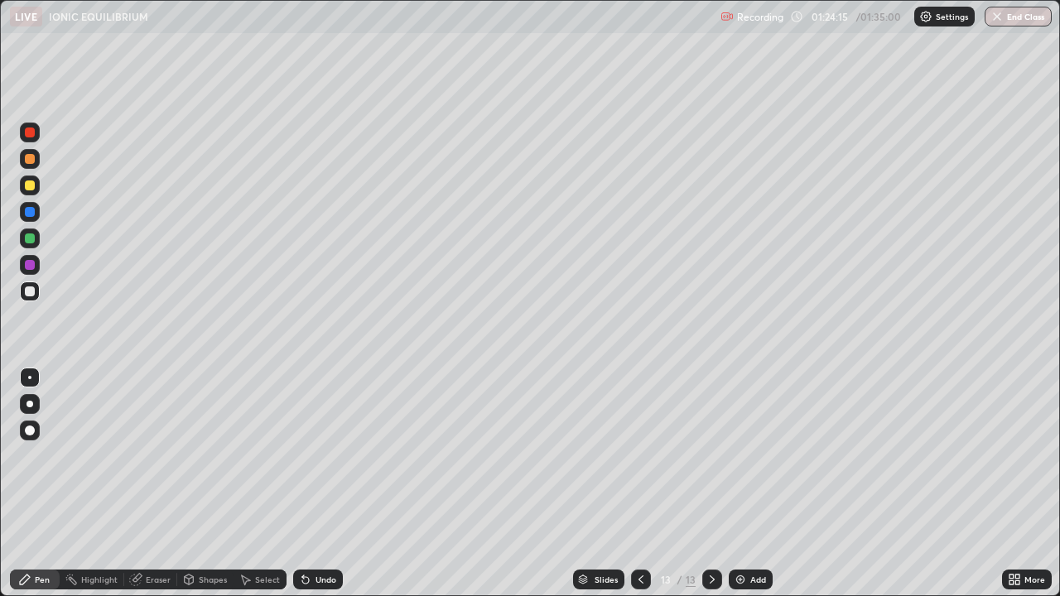
click at [323, 484] on div "Undo" at bounding box center [326, 580] width 21 height 8
click at [321, 484] on div "Undo" at bounding box center [326, 580] width 21 height 8
click at [326, 484] on div "Undo" at bounding box center [326, 580] width 21 height 8
click at [322, 484] on div "Undo" at bounding box center [326, 580] width 21 height 8
click at [526, 484] on div "Slides 13 / 13 Add" at bounding box center [672, 579] width 659 height 33
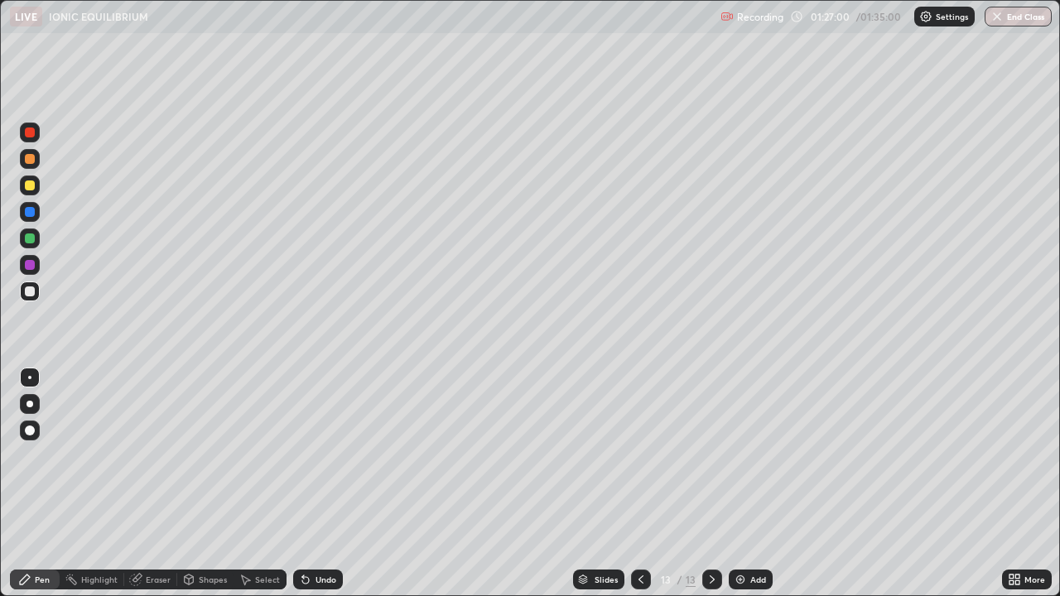
click at [754, 484] on div "Add" at bounding box center [751, 580] width 44 height 20
click at [640, 484] on div at bounding box center [641, 580] width 20 height 20
click at [708, 484] on icon at bounding box center [712, 579] width 13 height 13
click at [323, 484] on div "Undo" at bounding box center [326, 580] width 21 height 8
click at [322, 484] on div "Undo" at bounding box center [326, 580] width 21 height 8
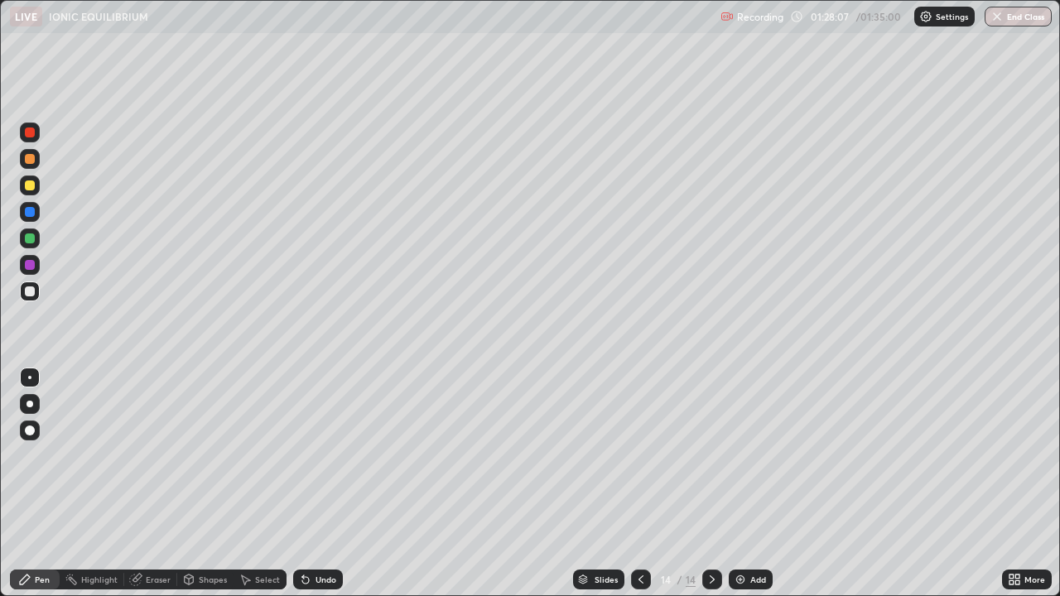
click at [324, 484] on div "Undo" at bounding box center [326, 580] width 21 height 8
click at [323, 484] on div "Undo" at bounding box center [326, 580] width 21 height 8
click at [324, 484] on div "Undo" at bounding box center [326, 580] width 21 height 8
click at [320, 484] on div "Undo" at bounding box center [326, 580] width 21 height 8
click at [31, 184] on div at bounding box center [30, 186] width 10 height 10
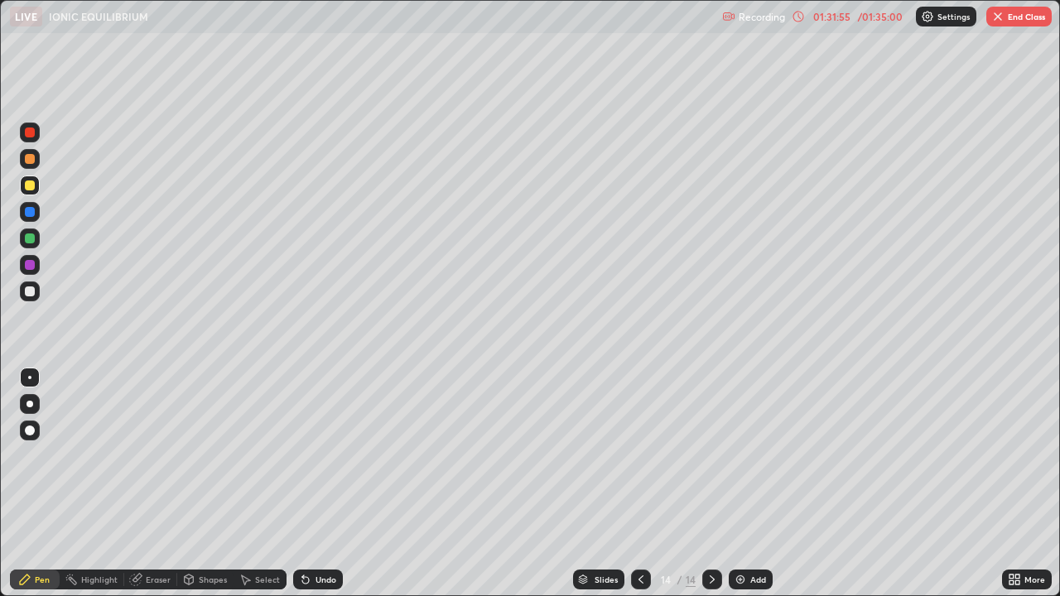
click at [316, 484] on div "Undo" at bounding box center [318, 580] width 50 height 20
click at [321, 484] on div "Undo" at bounding box center [326, 580] width 21 height 8
click at [313, 484] on div "Undo" at bounding box center [318, 580] width 50 height 20
click at [316, 484] on div "Undo" at bounding box center [318, 580] width 50 height 20
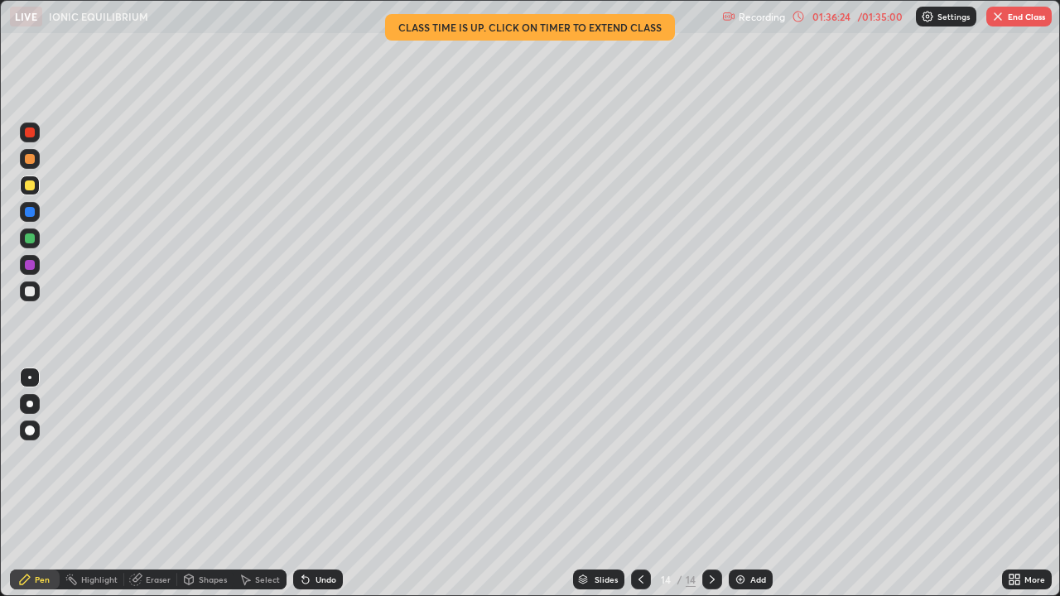
click at [1026, 18] on button "End Class" at bounding box center [1018, 17] width 65 height 20
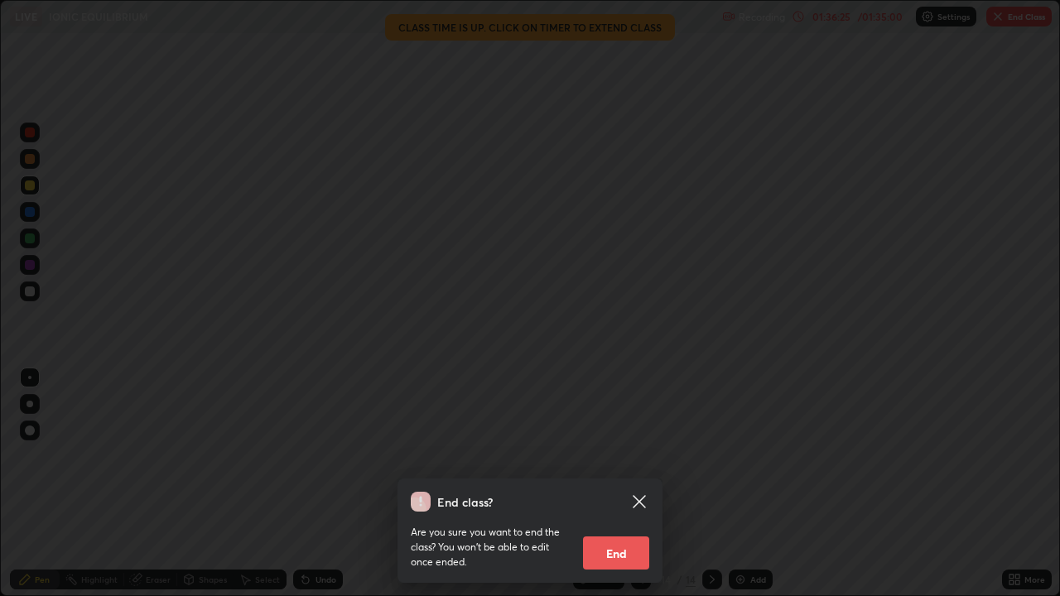
click at [625, 484] on button "End" at bounding box center [616, 553] width 66 height 33
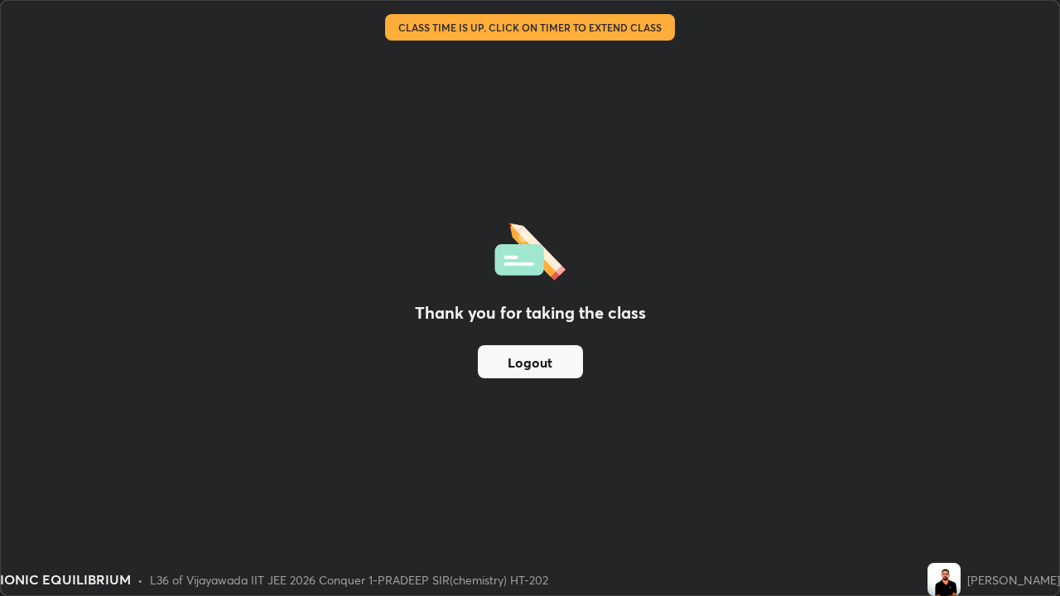
click at [552, 367] on button "Logout" at bounding box center [530, 361] width 105 height 33
